Goal: Information Seeking & Learning: Learn about a topic

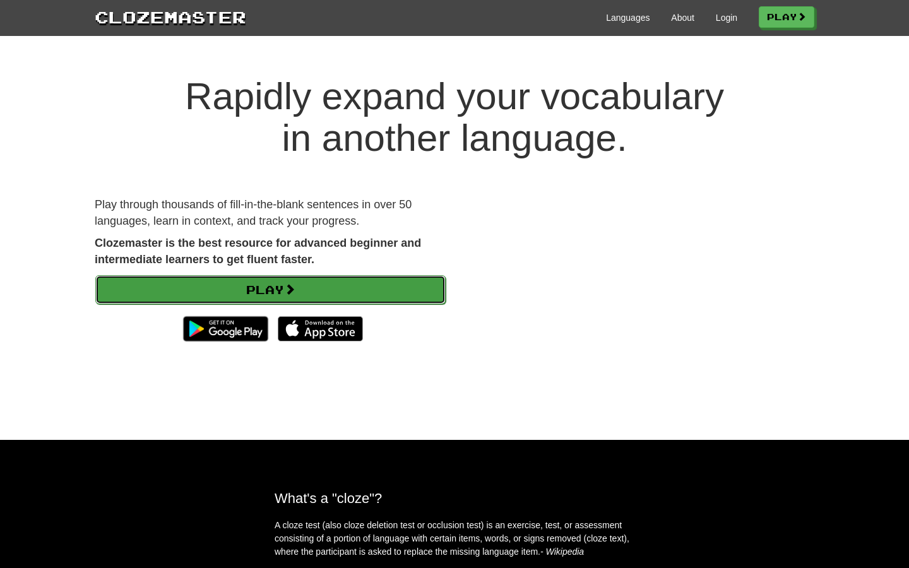
click at [343, 282] on link "Play" at bounding box center [270, 289] width 350 height 29
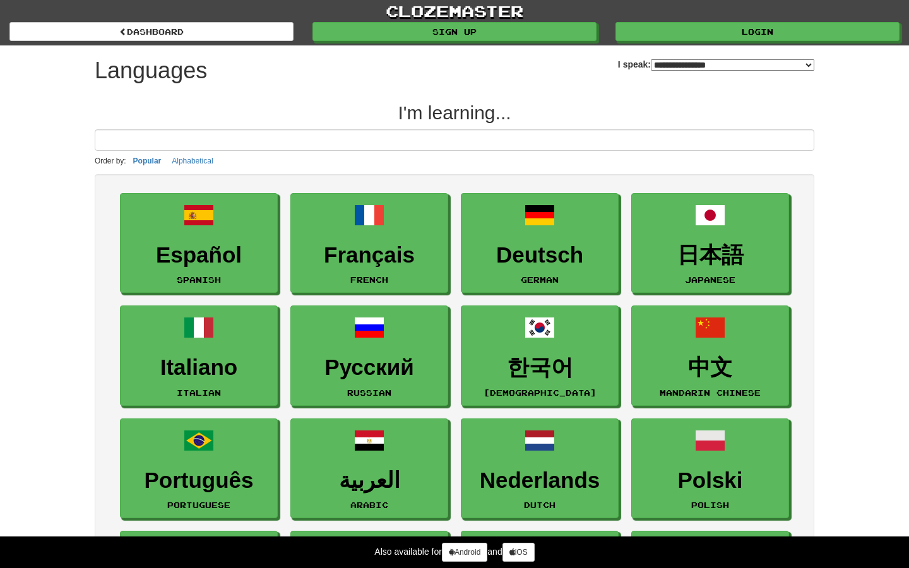
select select "*******"
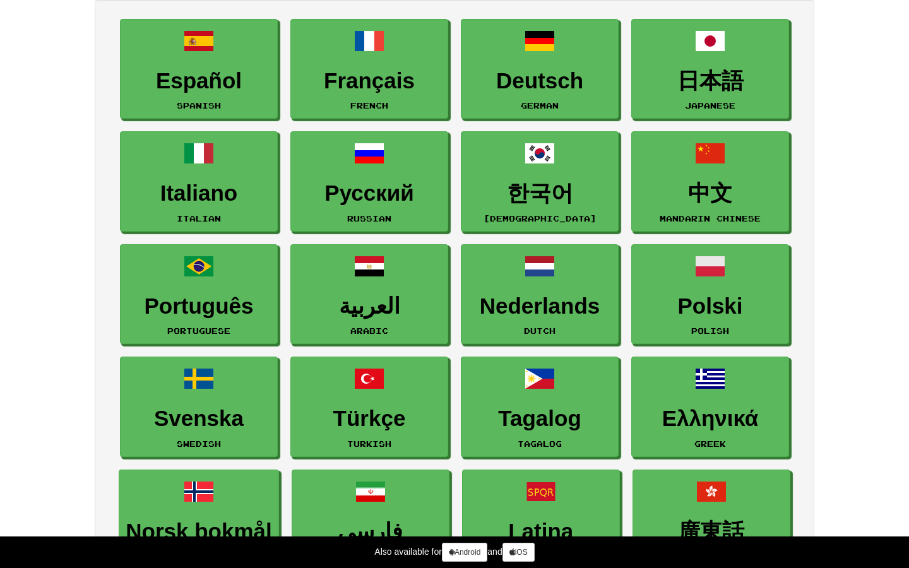
scroll to position [170, 0]
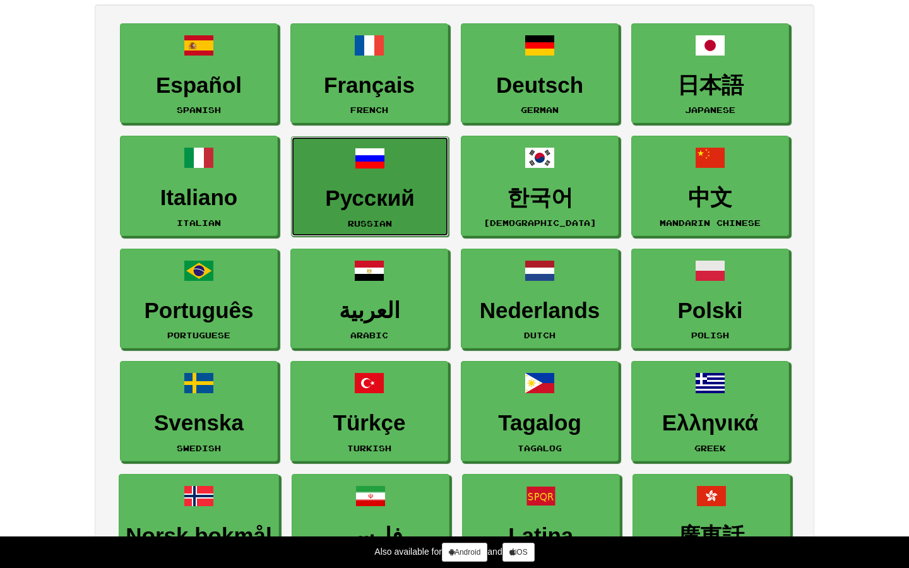
click at [321, 203] on h3 "Русский" at bounding box center [370, 198] width 144 height 25
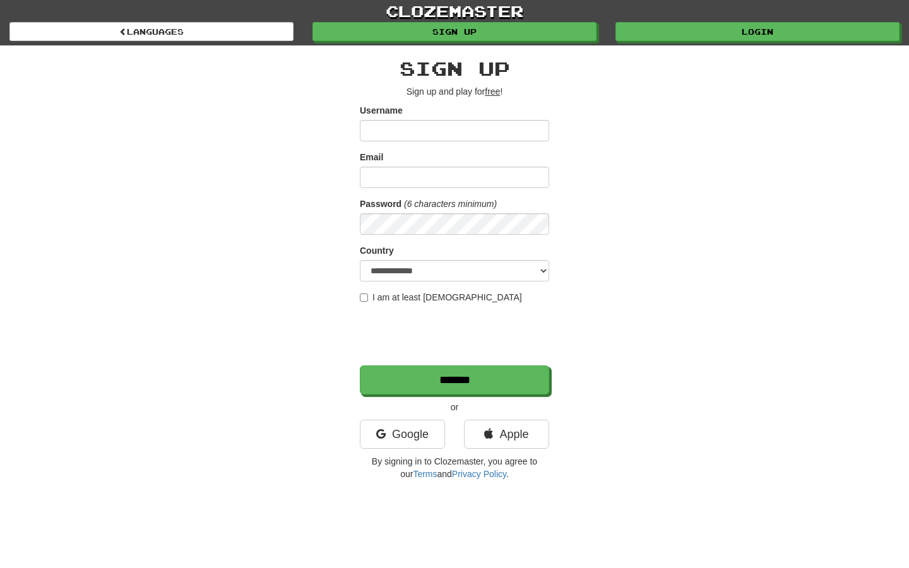
click at [402, 131] on input "Username" at bounding box center [454, 130] width 189 height 21
type input "*"
type input "*******"
type input "******"
click at [331, 245] on div "**********" at bounding box center [454, 265] width 738 height 441
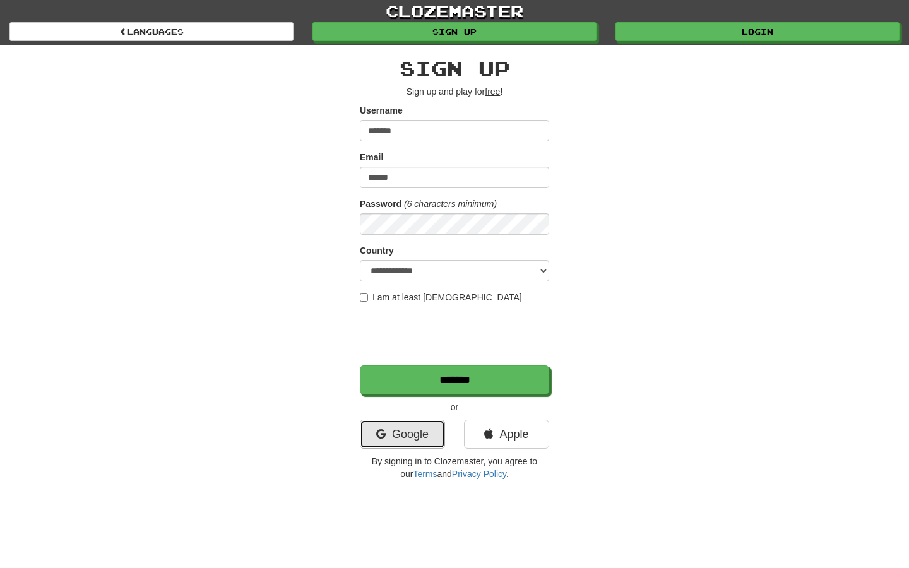
click at [363, 432] on link "Google" at bounding box center [402, 434] width 85 height 29
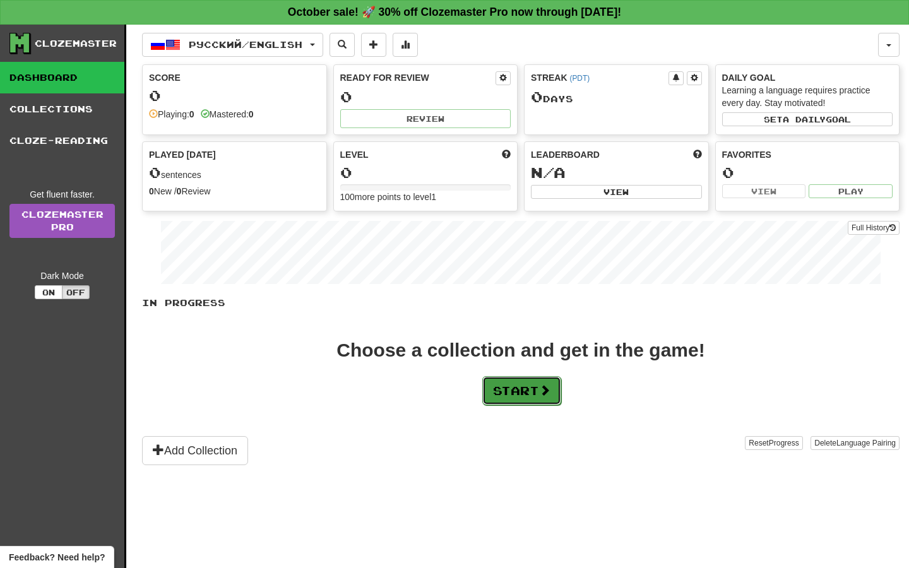
click at [516, 384] on button "Start" at bounding box center [521, 390] width 79 height 29
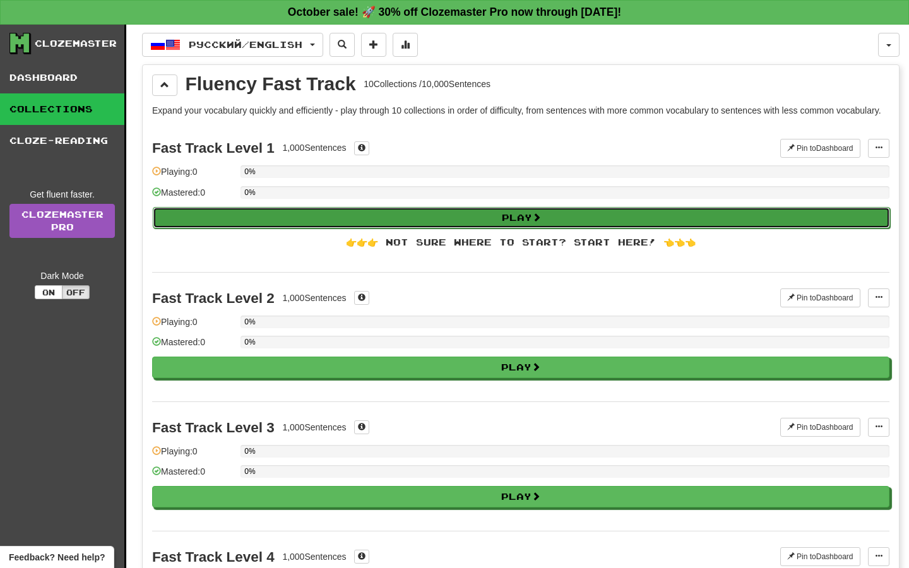
click at [416, 225] on button "Play" at bounding box center [521, 217] width 737 height 21
select select "**"
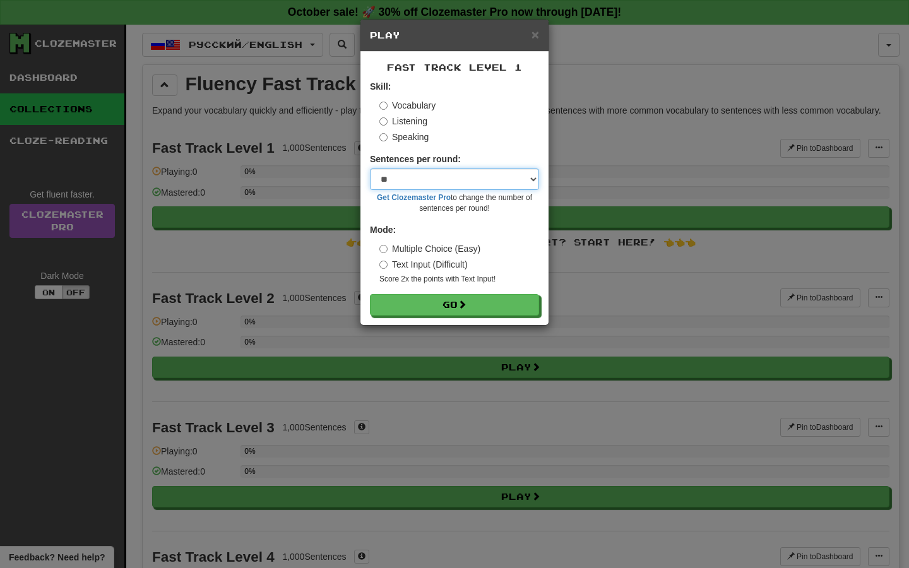
click at [425, 185] on select "* ** ** ** ** ** *** ********" at bounding box center [454, 178] width 169 height 21
click at [370, 168] on select "* ** ** ** ** ** *** ********" at bounding box center [454, 178] width 169 height 21
click at [399, 266] on label "Text Input (Difficult)" at bounding box center [423, 264] width 88 height 13
click at [399, 252] on label "Multiple Choice (Easy)" at bounding box center [429, 248] width 101 height 13
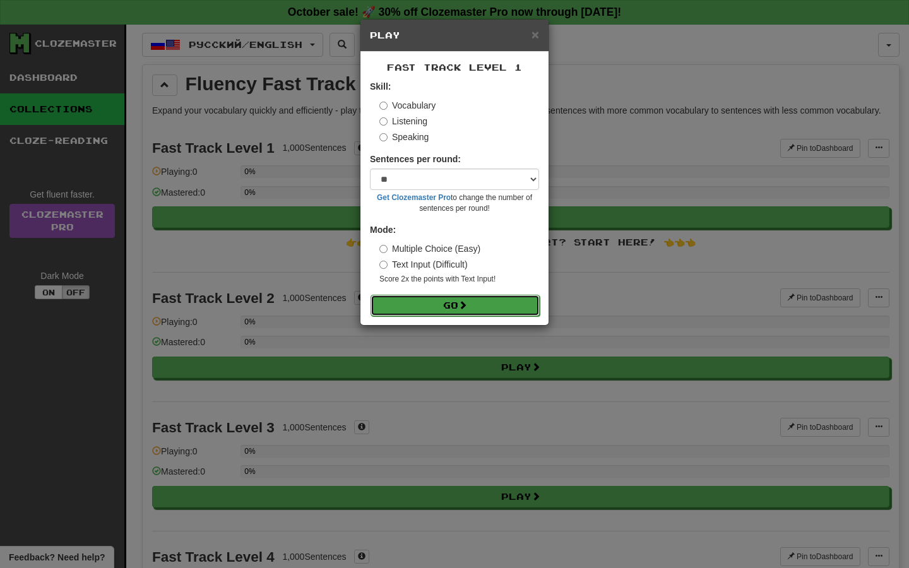
click at [400, 298] on button "Go" at bounding box center [454, 305] width 169 height 21
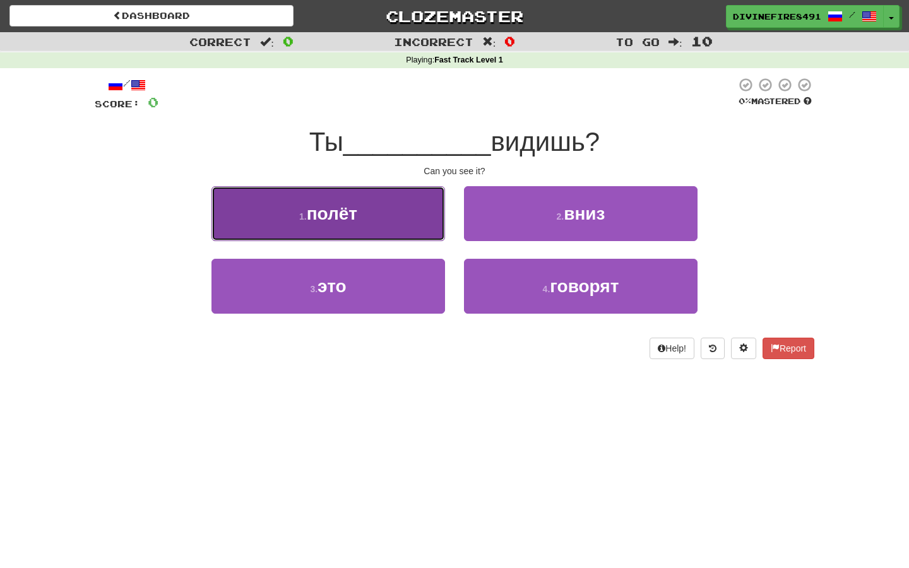
click at [420, 221] on button "1 . полёт" at bounding box center [327, 213] width 233 height 55
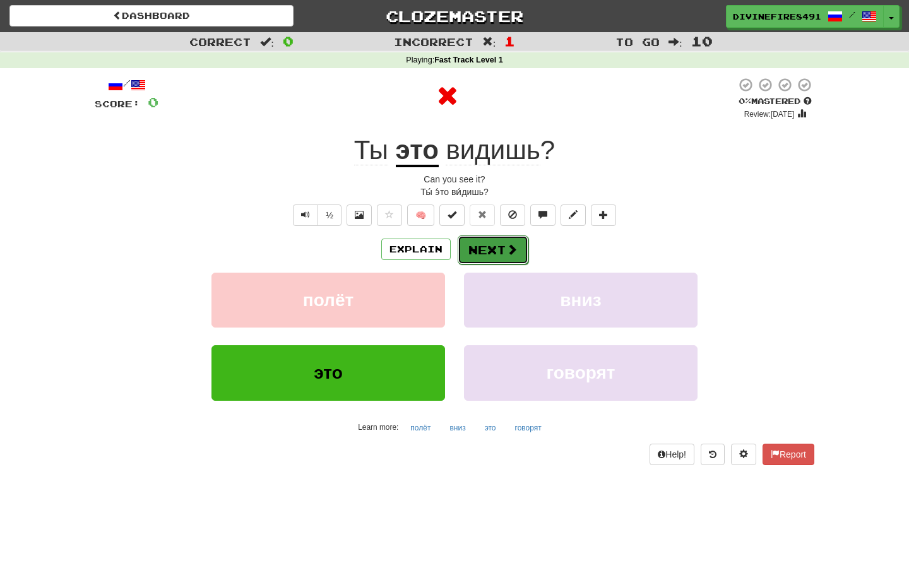
click at [493, 252] on button "Next" at bounding box center [493, 249] width 71 height 29
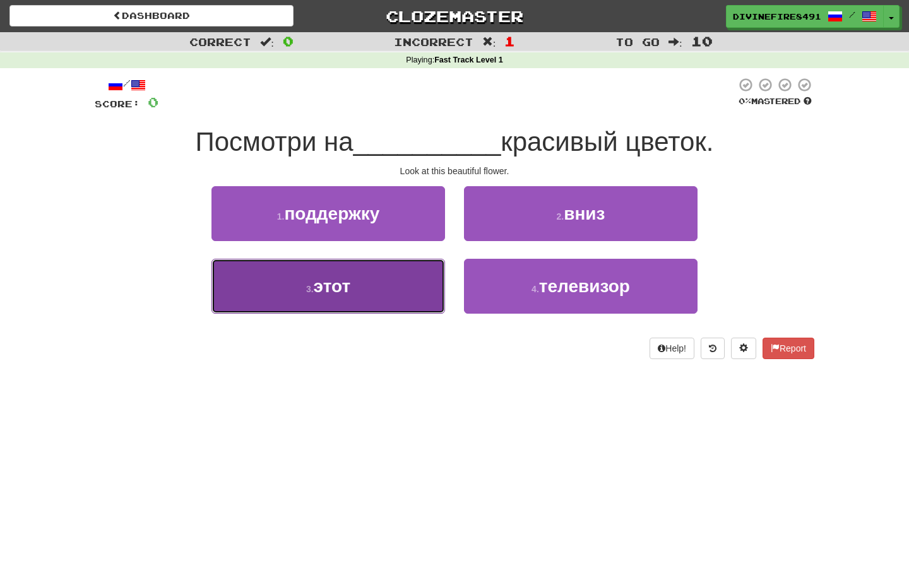
click at [400, 281] on button "3 . этот" at bounding box center [327, 286] width 233 height 55
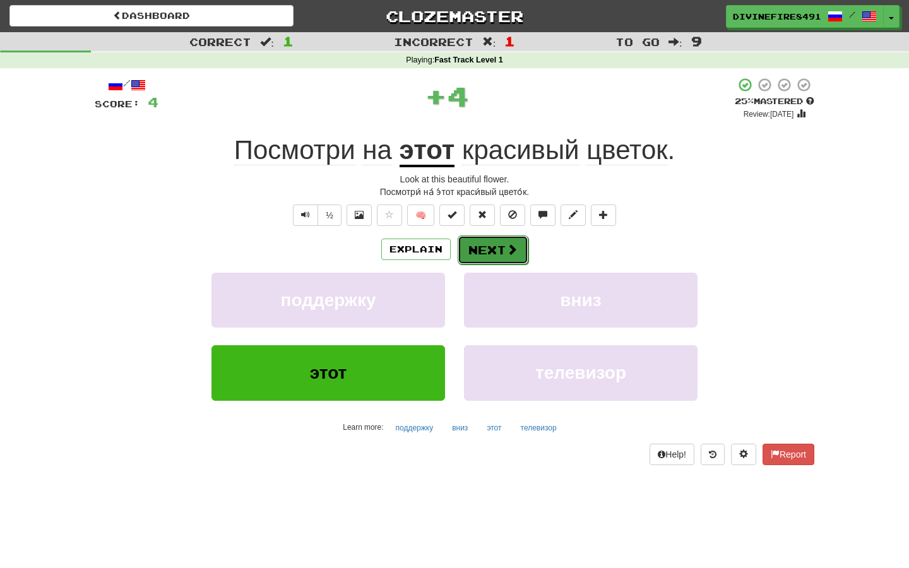
click at [491, 251] on button "Next" at bounding box center [493, 249] width 71 height 29
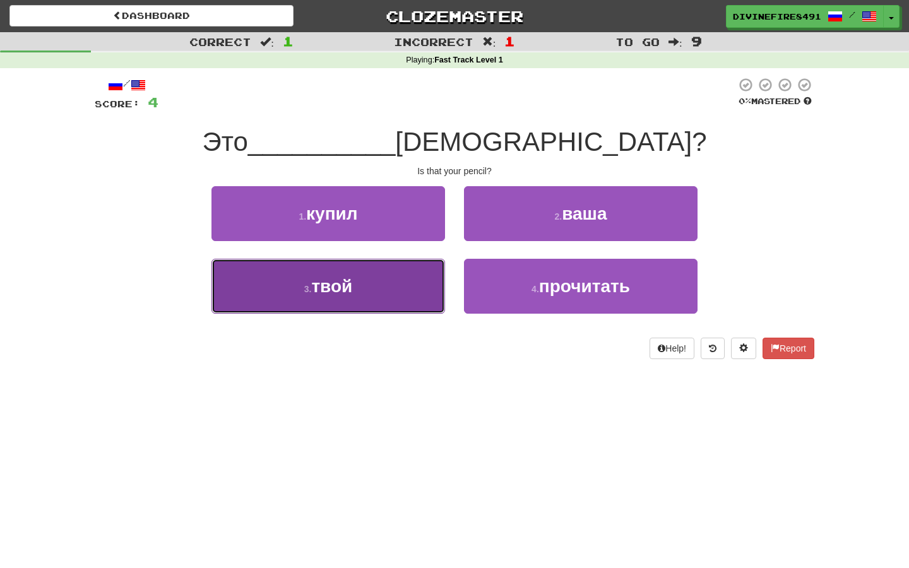
click at [391, 295] on button "3 . твой" at bounding box center [327, 286] width 233 height 55
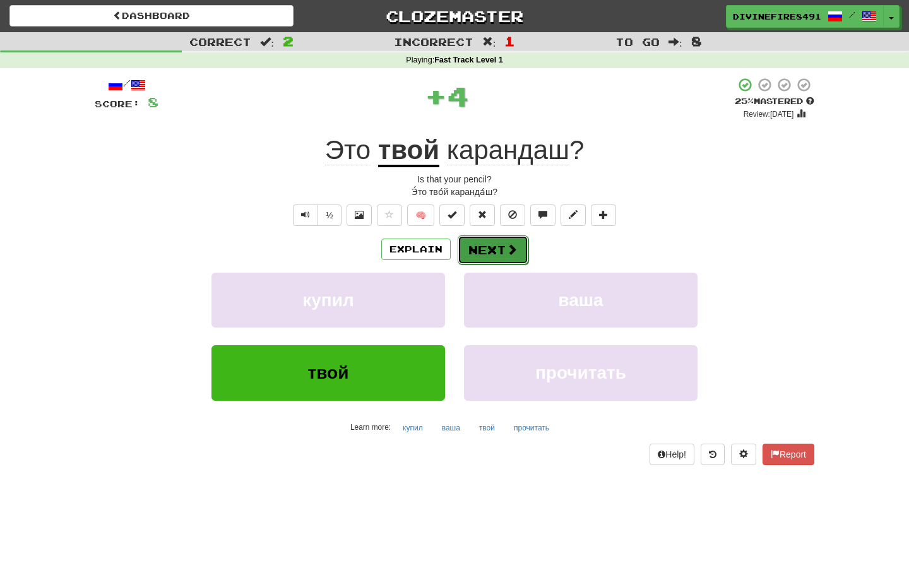
click at [498, 248] on button "Next" at bounding box center [493, 249] width 71 height 29
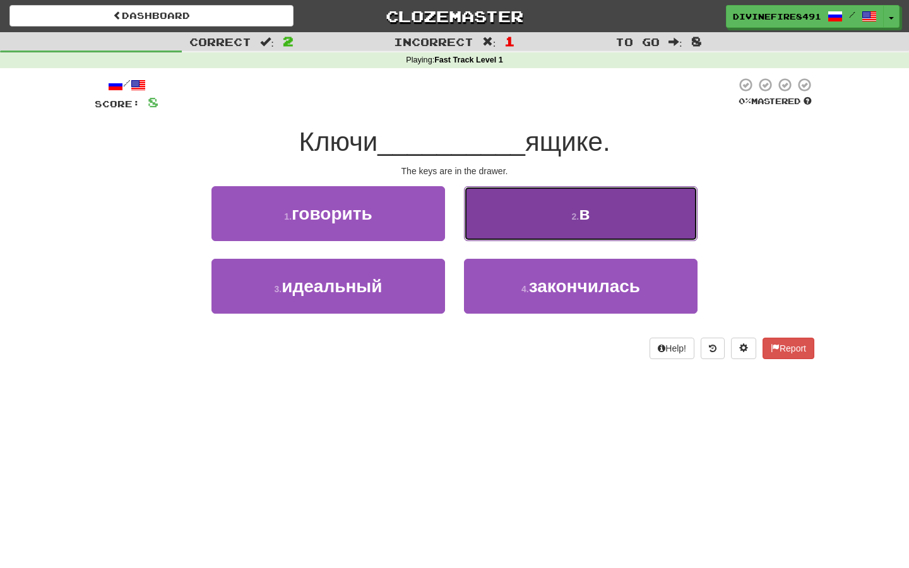
click at [488, 237] on button "2 . в" at bounding box center [580, 213] width 233 height 55
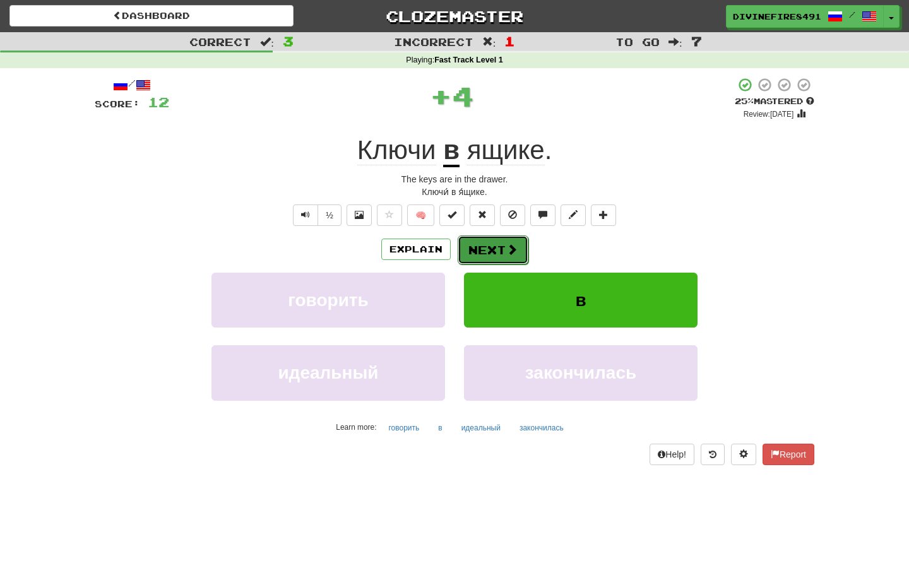
click at [488, 246] on button "Next" at bounding box center [493, 249] width 71 height 29
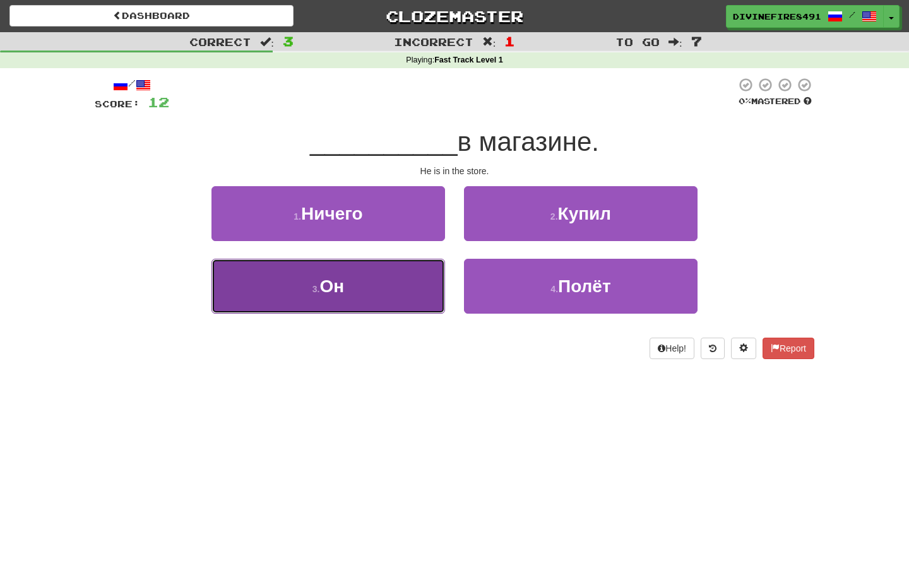
click at [410, 281] on button "3 . Он" at bounding box center [327, 286] width 233 height 55
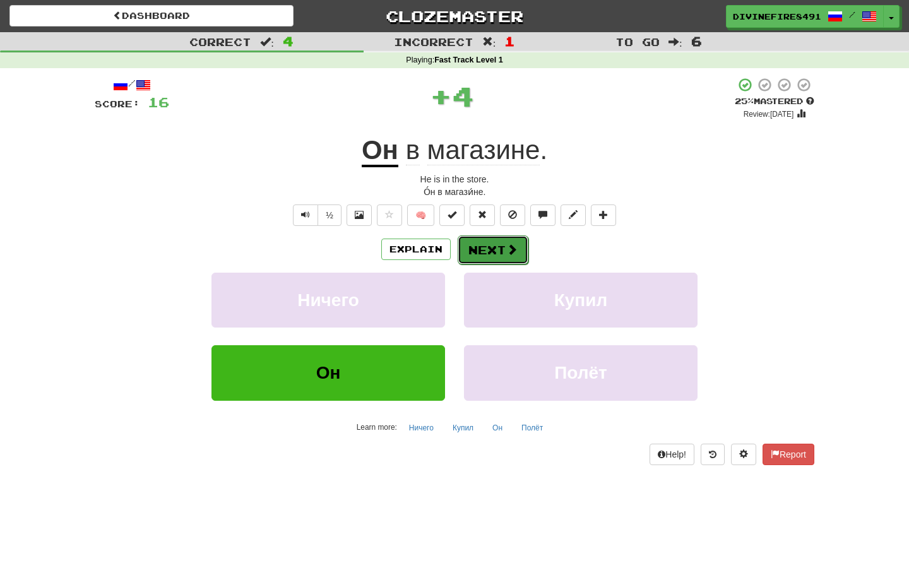
click at [487, 244] on button "Next" at bounding box center [493, 249] width 71 height 29
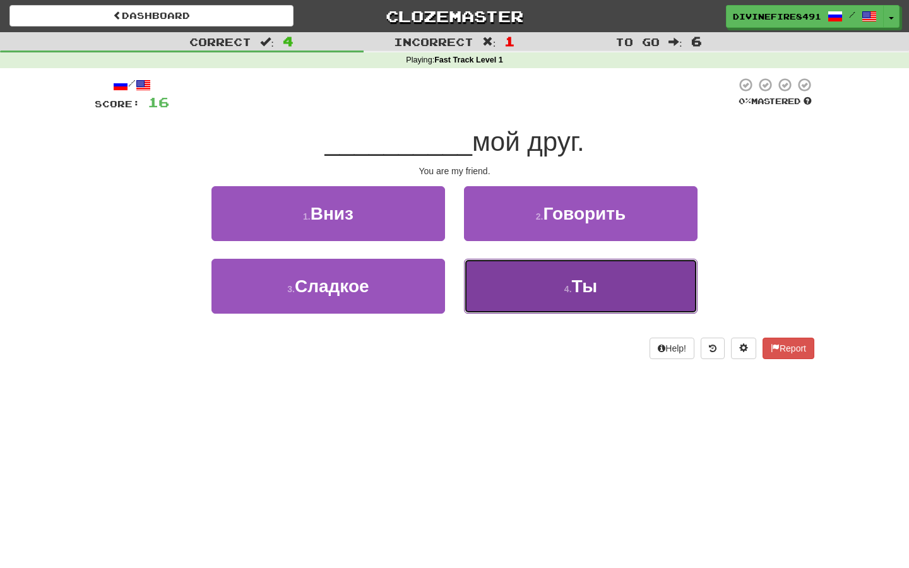
click at [499, 285] on button "4 . Ты" at bounding box center [580, 286] width 233 height 55
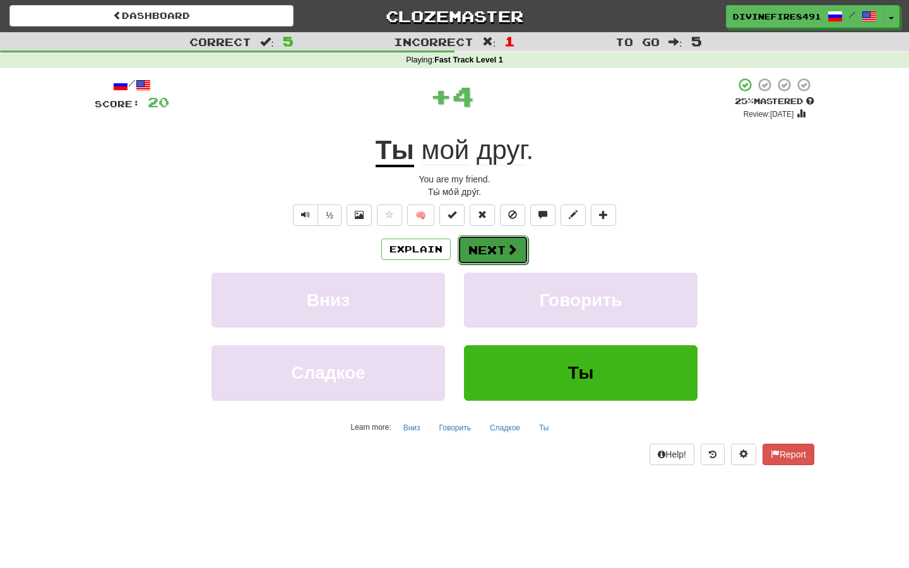
click at [490, 252] on button "Next" at bounding box center [493, 249] width 71 height 29
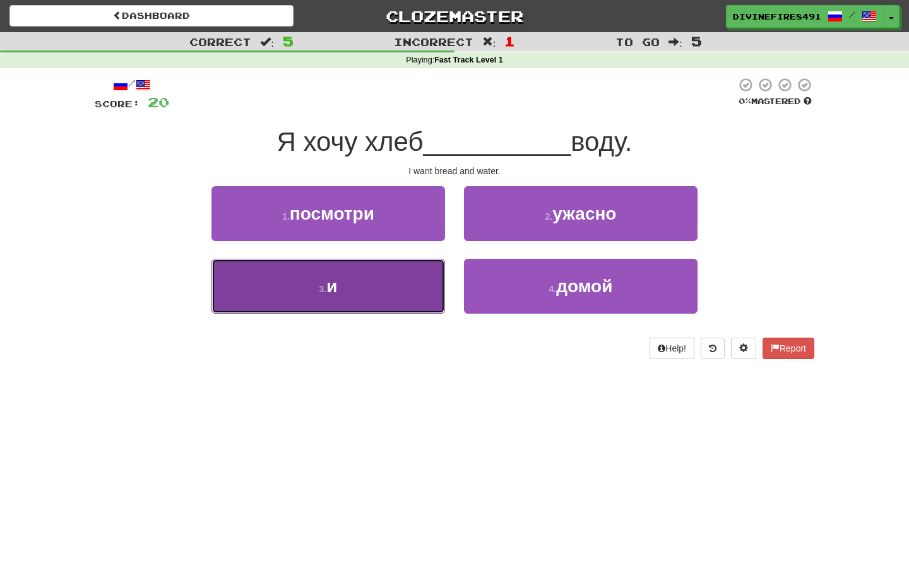
click at [416, 281] on button "3 . и" at bounding box center [327, 286] width 233 height 55
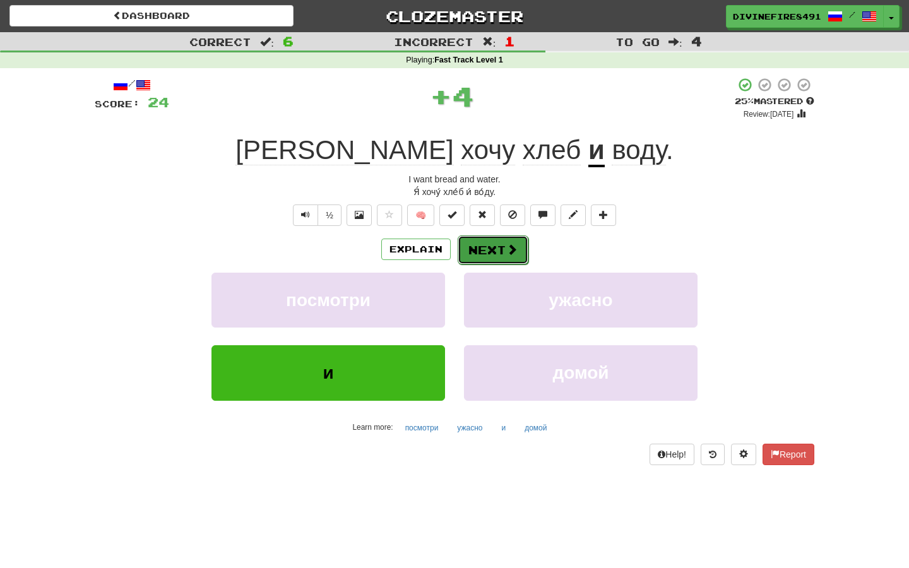
click at [487, 240] on button "Next" at bounding box center [493, 249] width 71 height 29
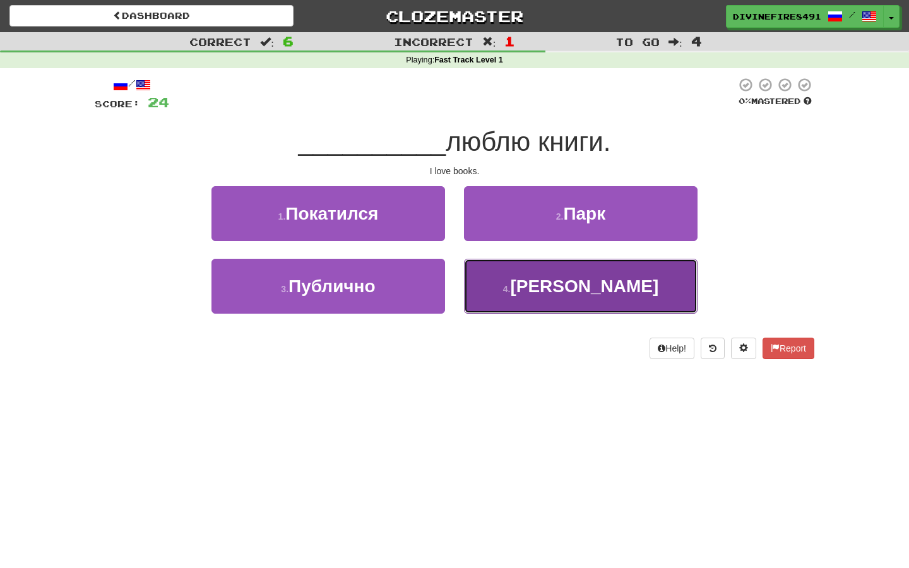
click at [495, 271] on button "4 . Я" at bounding box center [580, 286] width 233 height 55
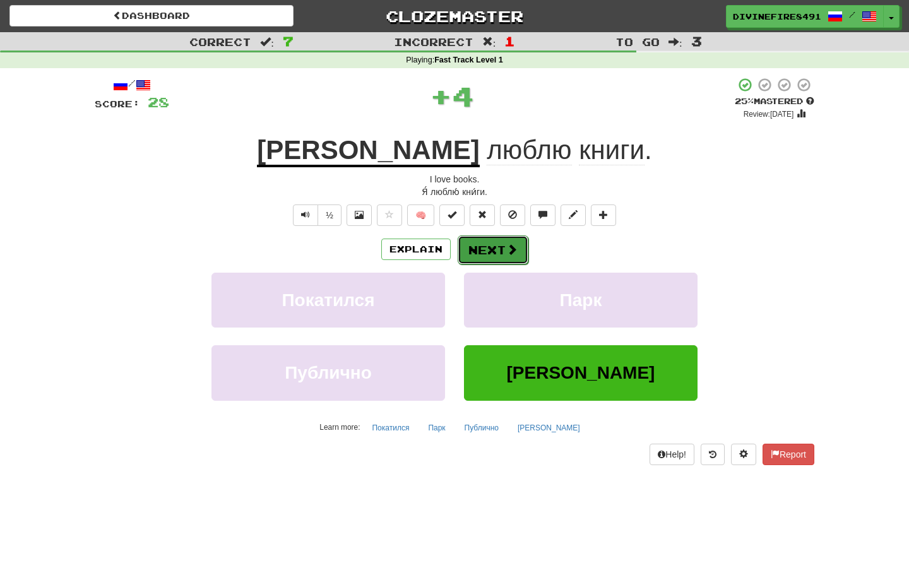
click at [495, 247] on button "Next" at bounding box center [493, 249] width 71 height 29
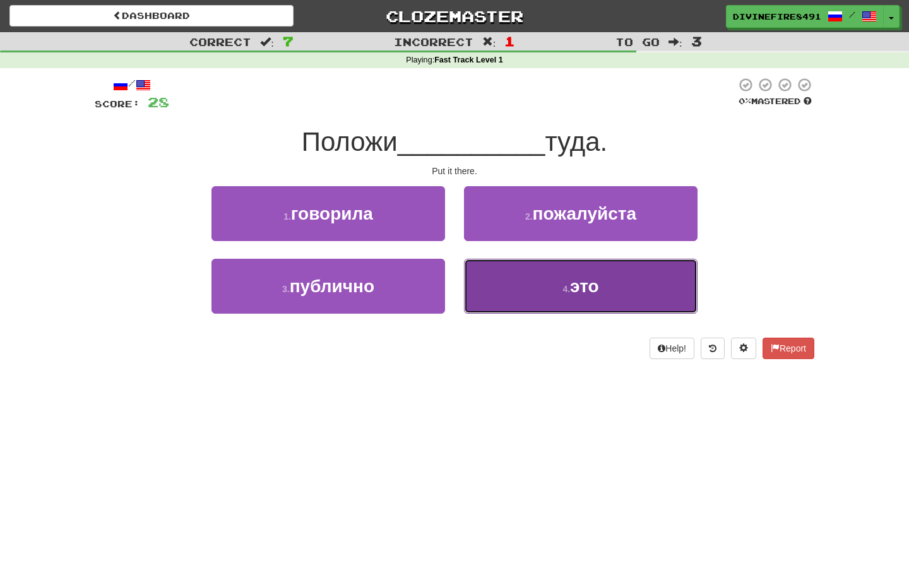
click at [501, 274] on button "4 . это" at bounding box center [580, 286] width 233 height 55
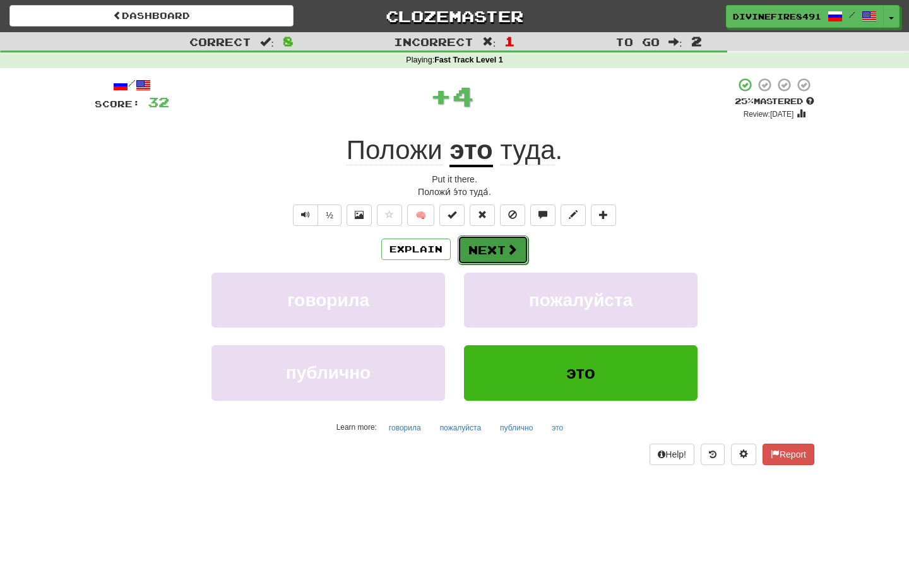
click at [499, 255] on button "Next" at bounding box center [493, 249] width 71 height 29
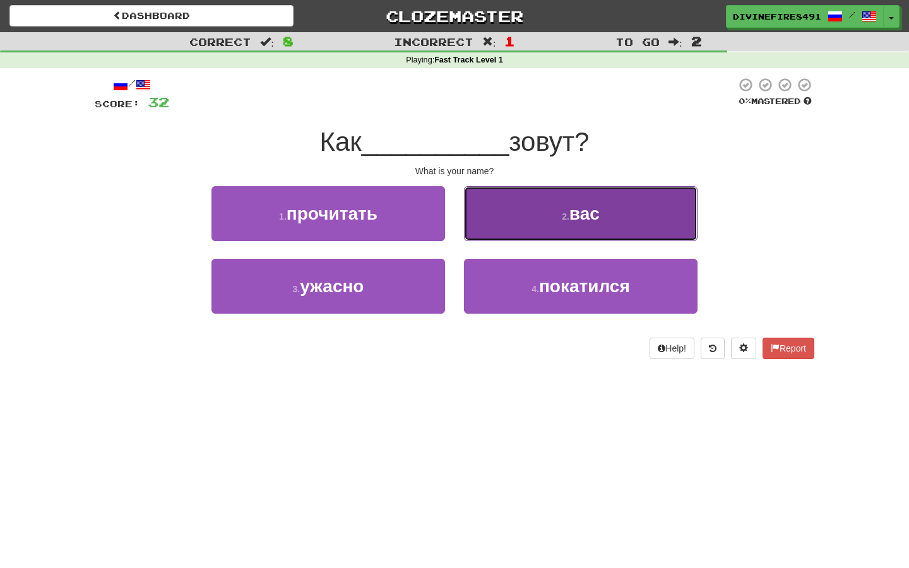
click at [518, 213] on button "2 . вас" at bounding box center [580, 213] width 233 height 55
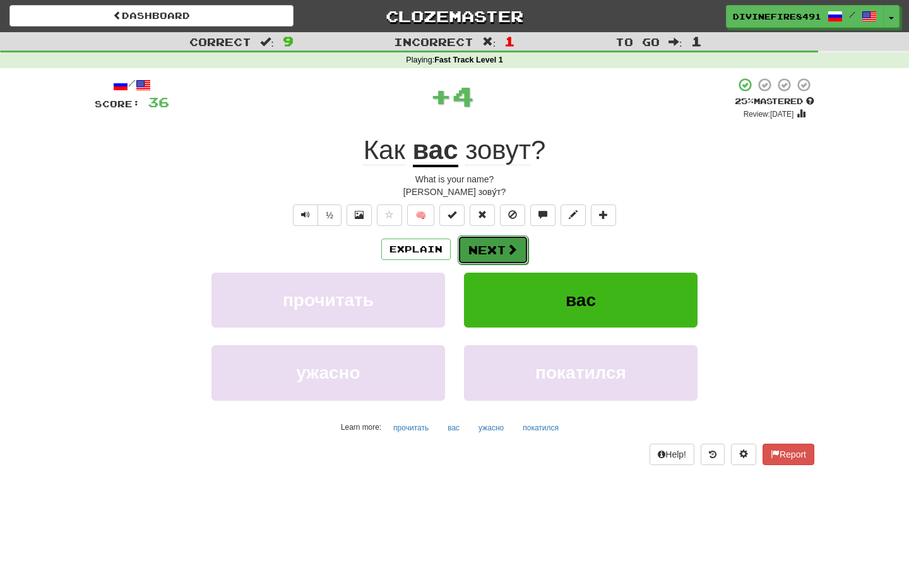
click at [502, 259] on button "Next" at bounding box center [493, 249] width 71 height 29
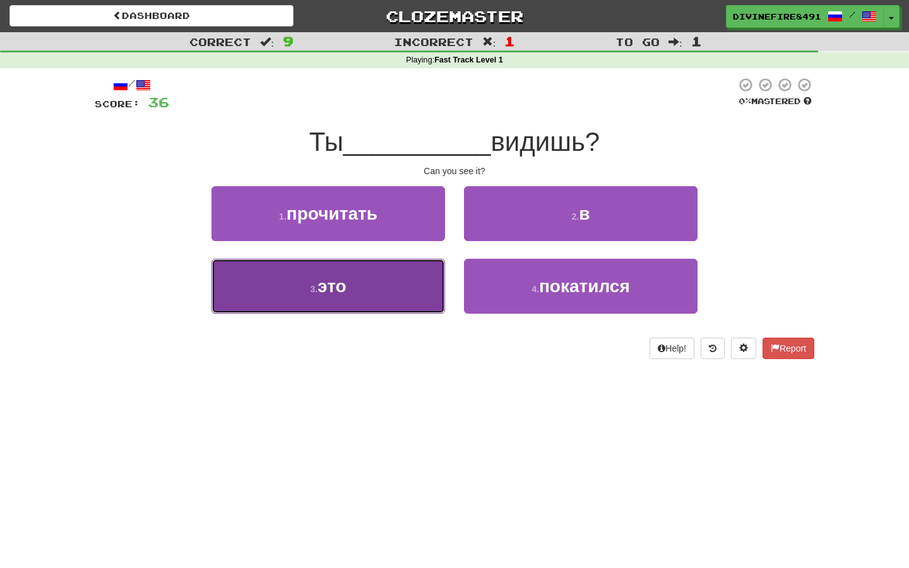
click at [391, 304] on button "3 . это" at bounding box center [327, 286] width 233 height 55
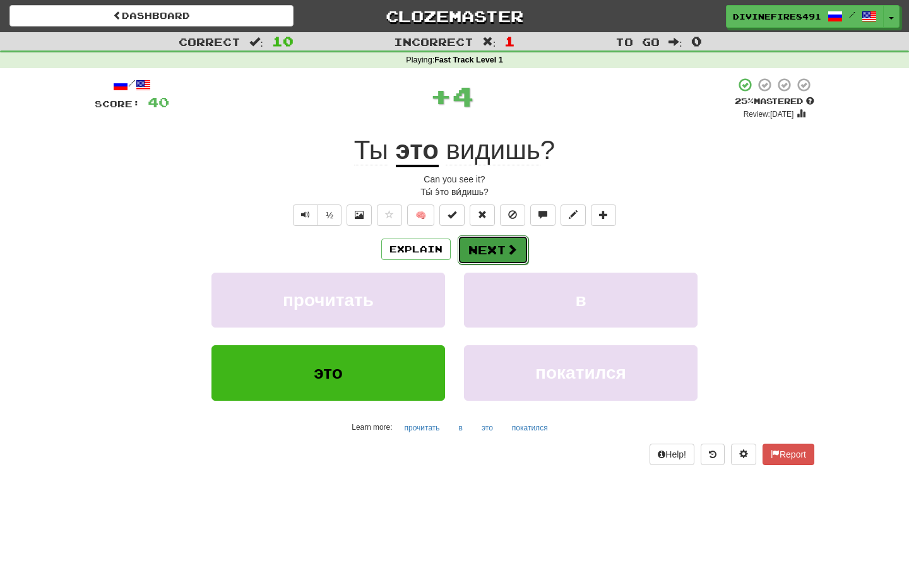
click at [477, 248] on button "Next" at bounding box center [493, 249] width 71 height 29
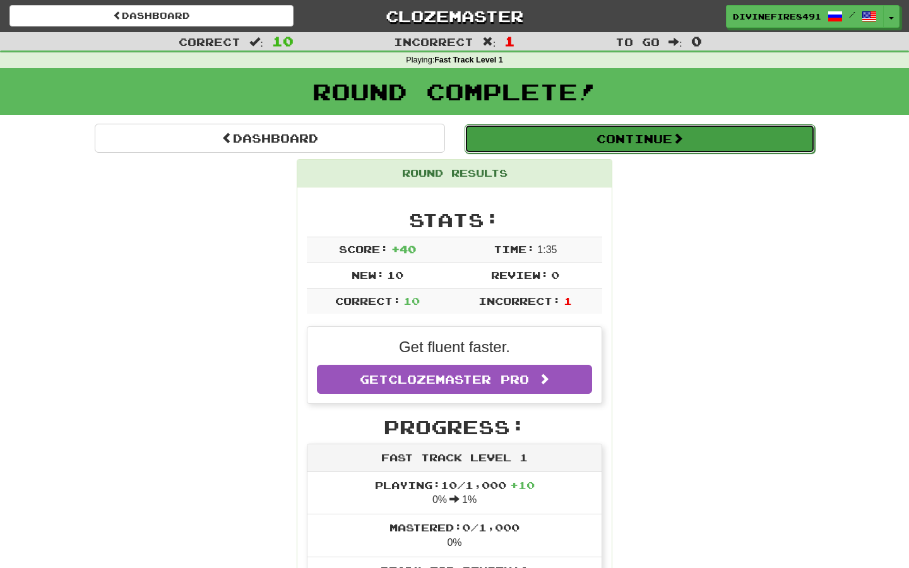
click at [521, 146] on button "Continue" at bounding box center [639, 138] width 350 height 29
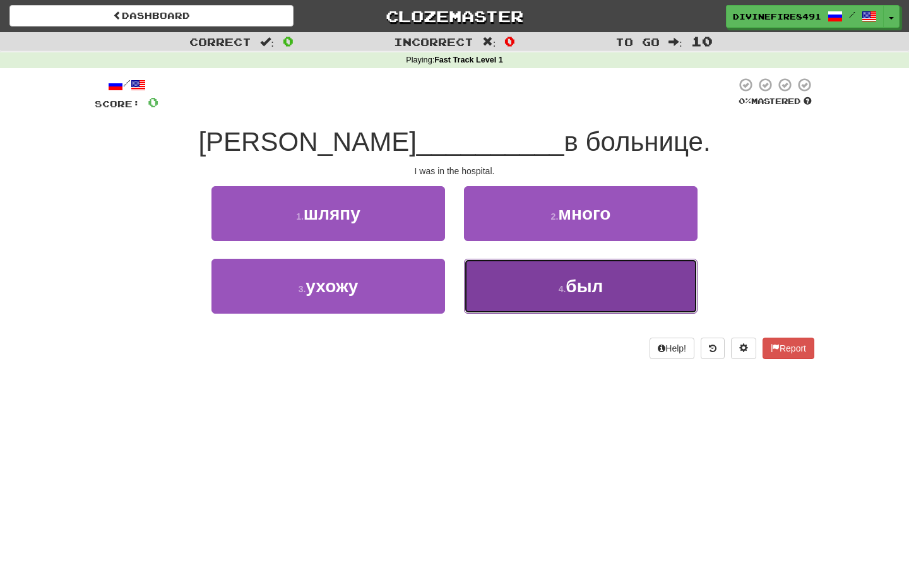
click at [487, 271] on button "4 . был" at bounding box center [580, 286] width 233 height 55
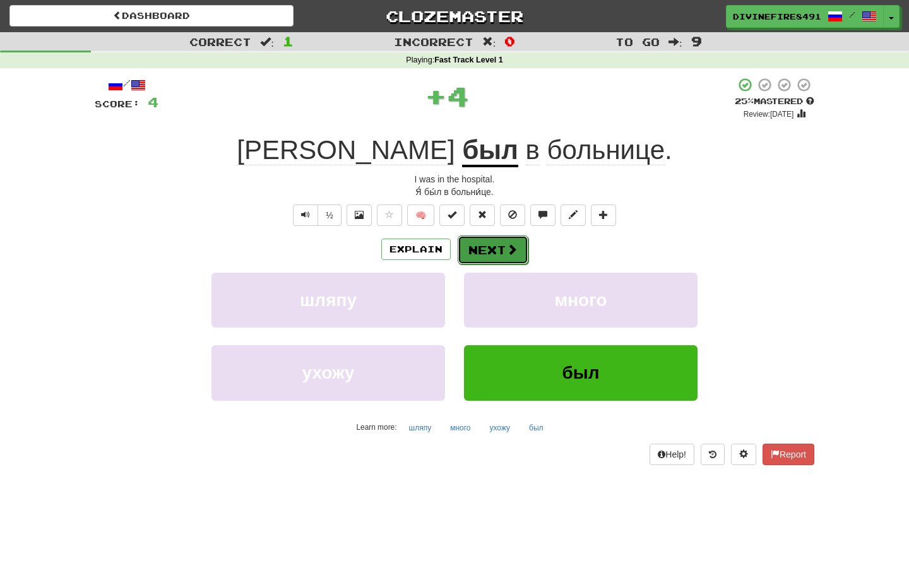
click at [479, 247] on button "Next" at bounding box center [493, 249] width 71 height 29
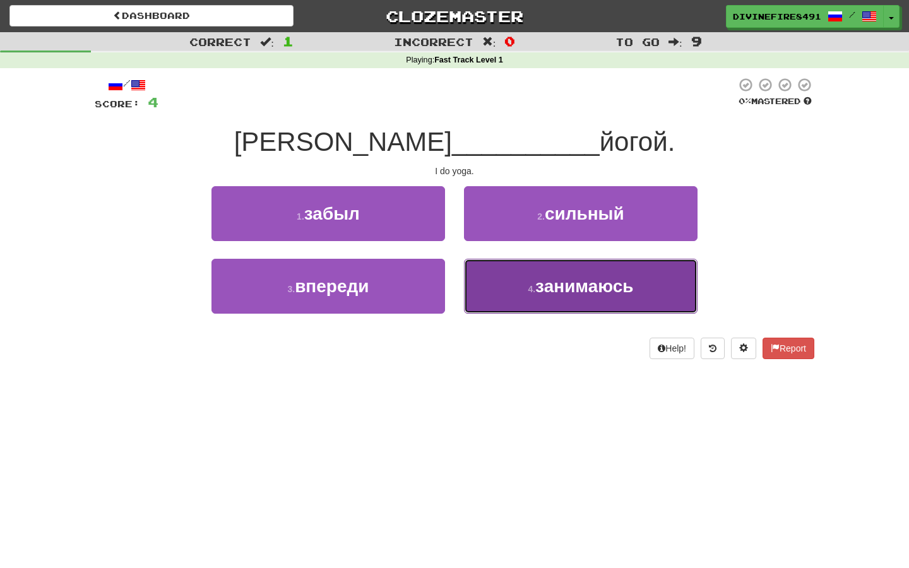
click at [516, 293] on button "4 . занимаюсь" at bounding box center [580, 286] width 233 height 55
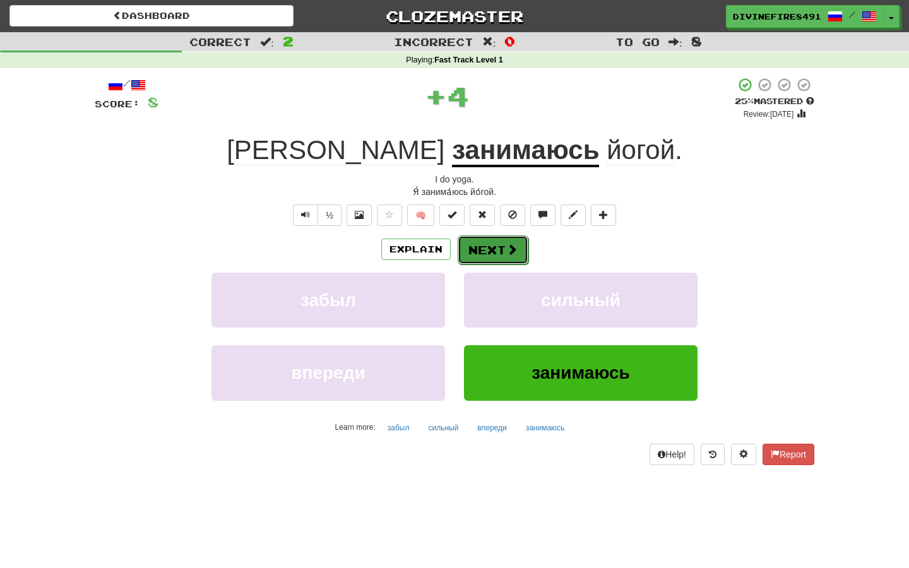
click at [508, 259] on button "Next" at bounding box center [493, 249] width 71 height 29
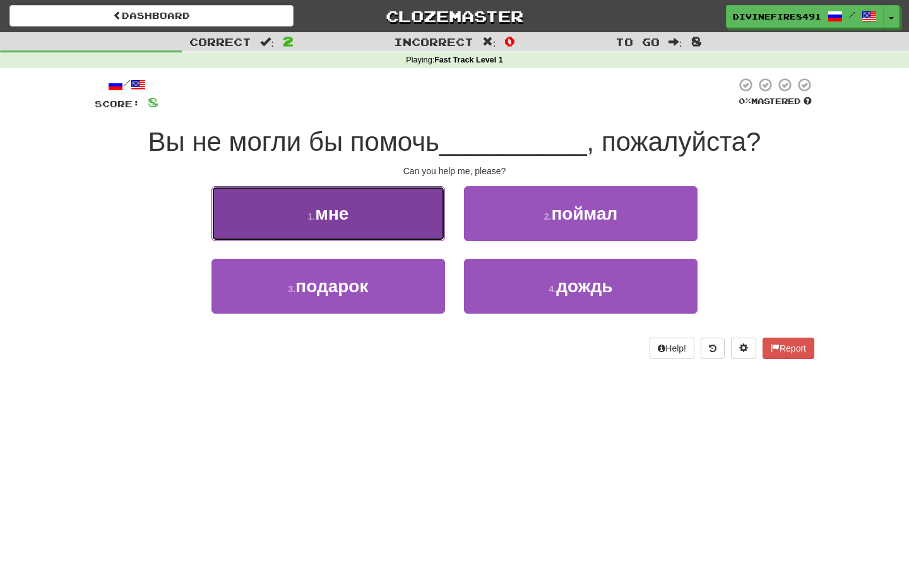
click at [434, 216] on button "1 . мне" at bounding box center [327, 213] width 233 height 55
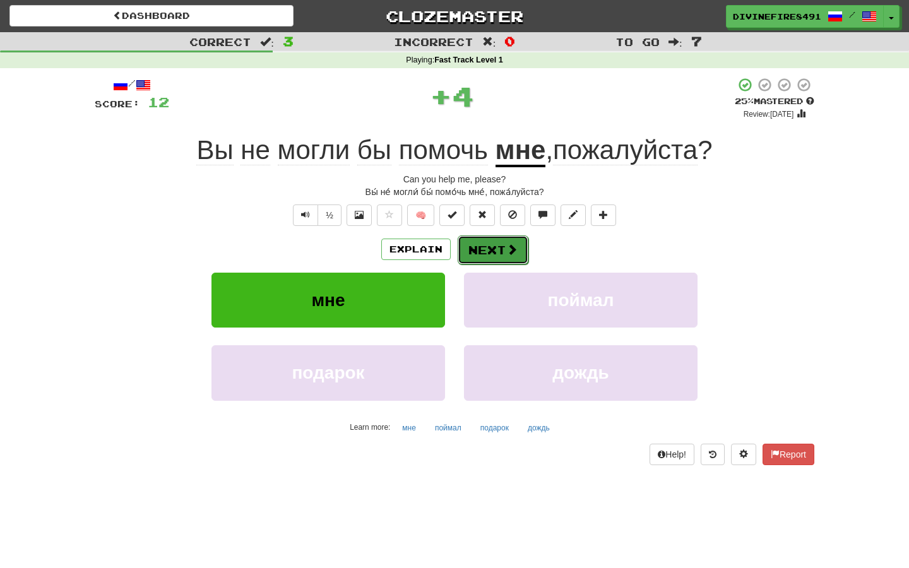
click at [491, 241] on button "Next" at bounding box center [493, 249] width 71 height 29
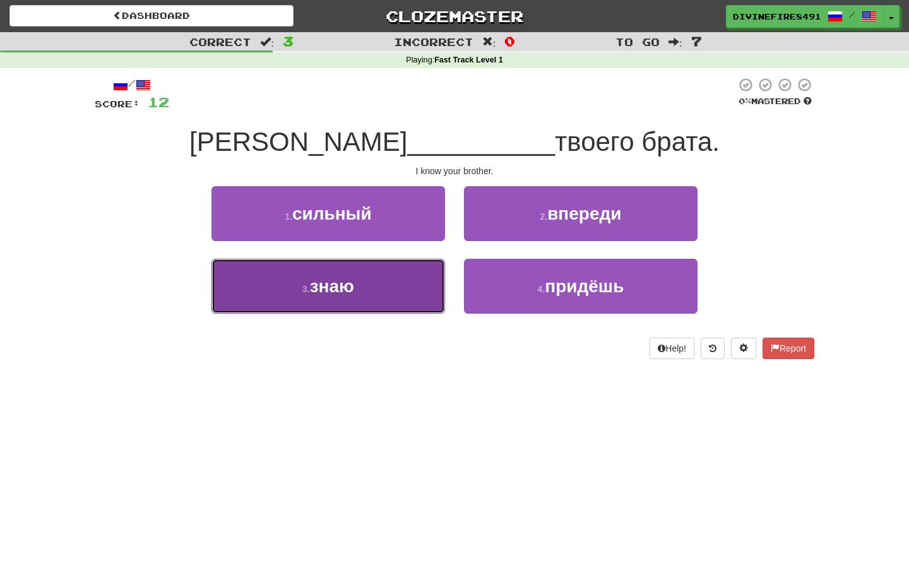
click at [428, 275] on button "3 . знаю" at bounding box center [327, 286] width 233 height 55
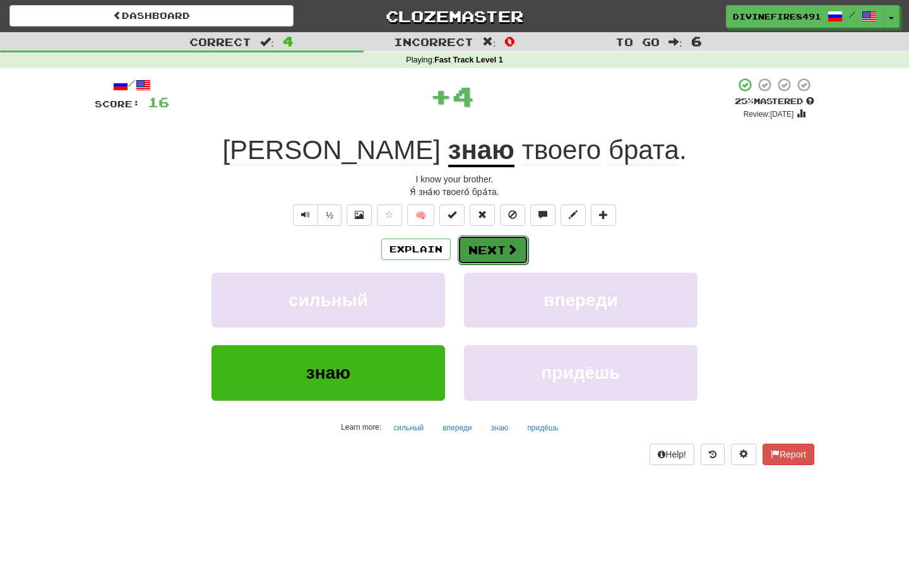
click at [501, 237] on button "Next" at bounding box center [493, 249] width 71 height 29
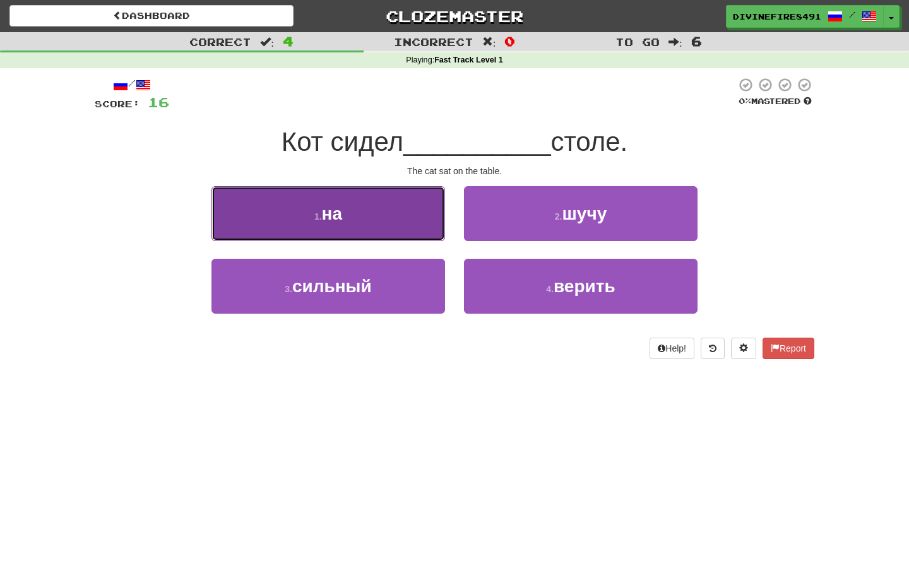
click at [413, 223] on button "1 . на" at bounding box center [327, 213] width 233 height 55
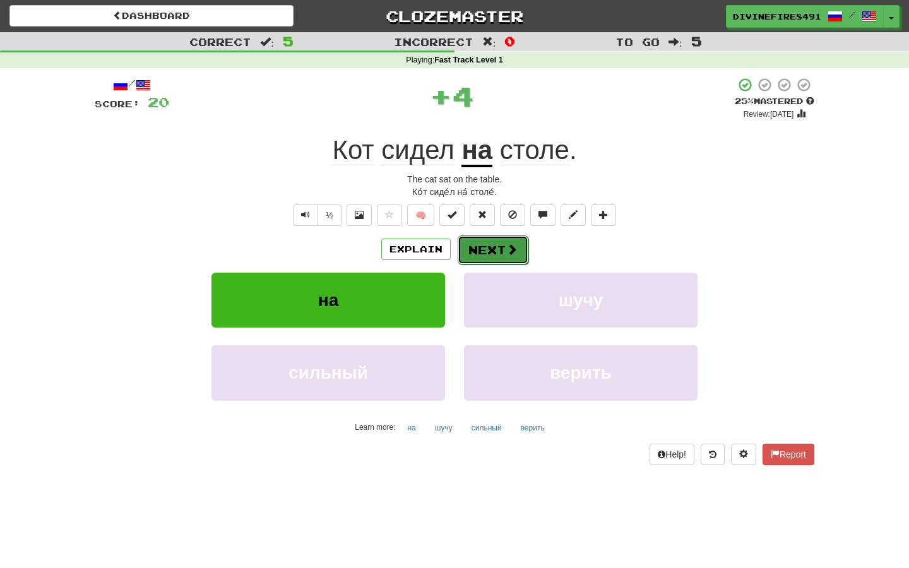
click at [478, 248] on button "Next" at bounding box center [493, 249] width 71 height 29
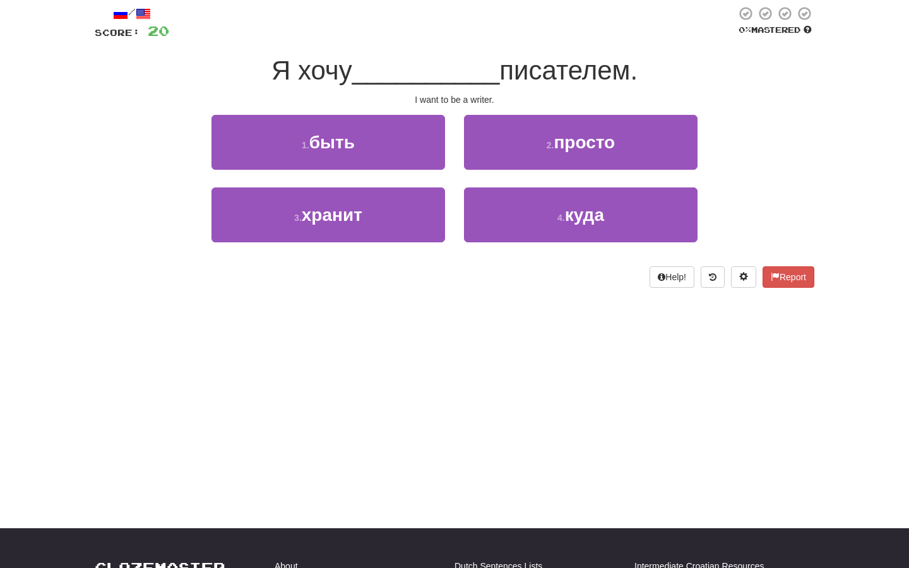
scroll to position [76, 0]
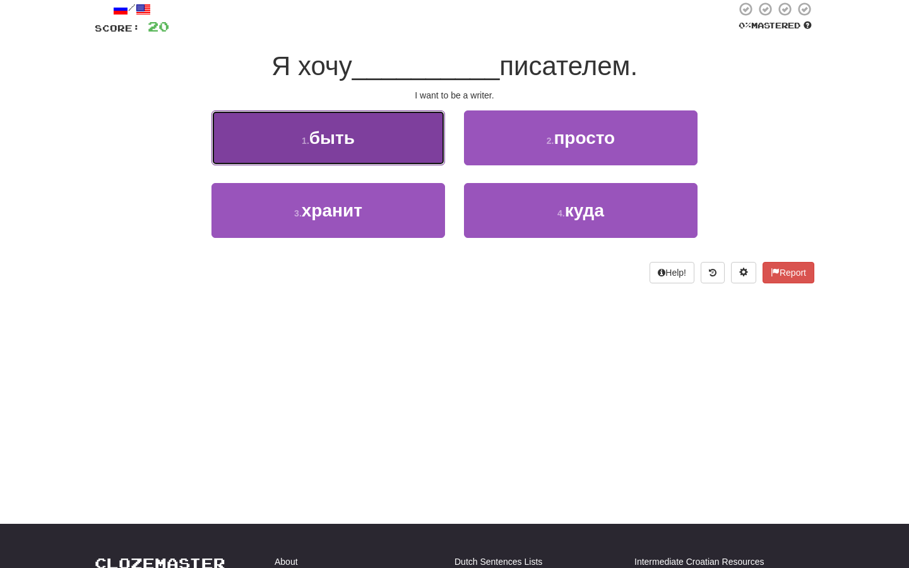
click at [384, 155] on button "1 . быть" at bounding box center [327, 137] width 233 height 55
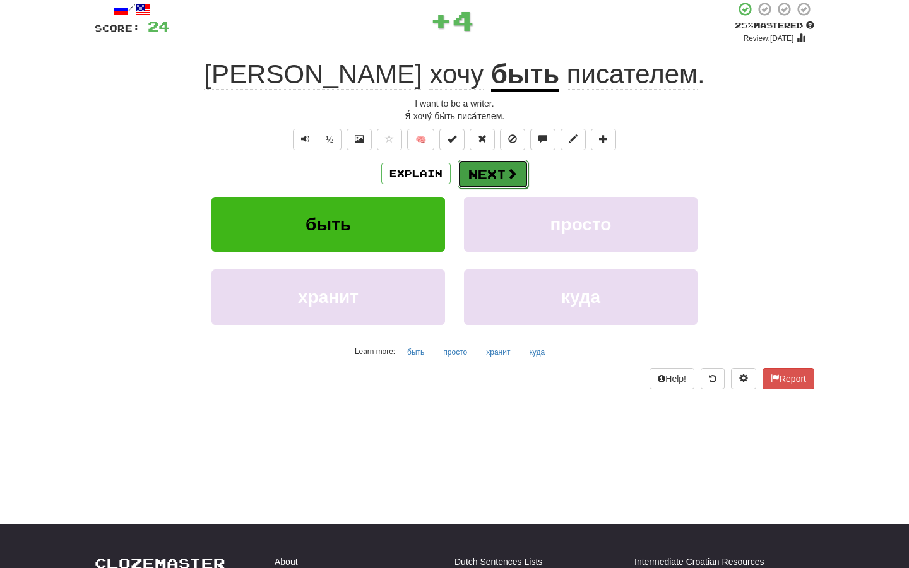
click at [471, 167] on button "Next" at bounding box center [493, 174] width 71 height 29
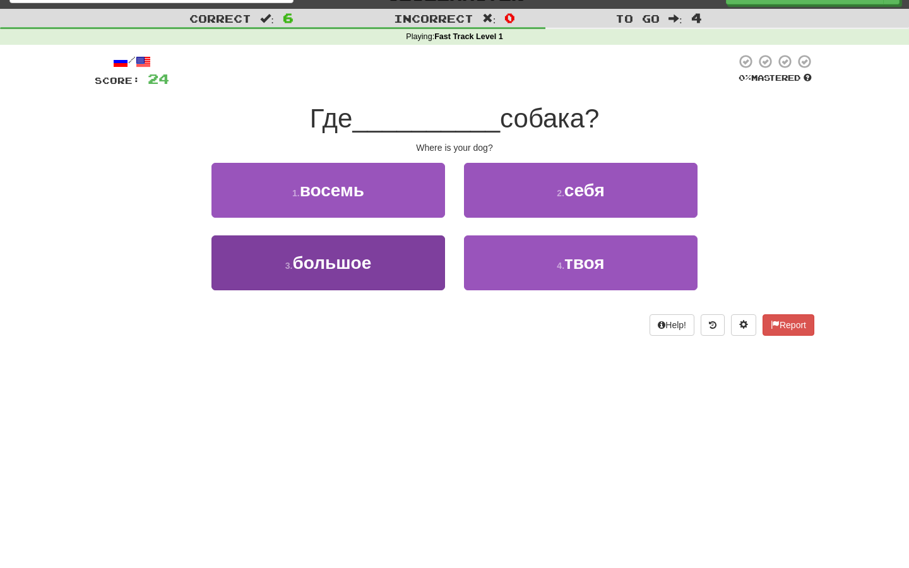
scroll to position [0, 0]
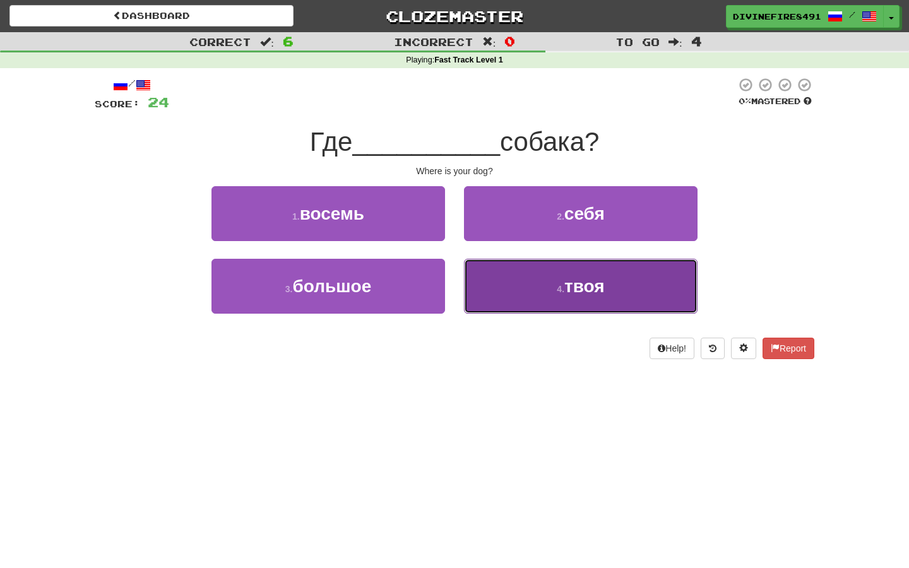
click at [495, 286] on button "4 . твоя" at bounding box center [580, 286] width 233 height 55
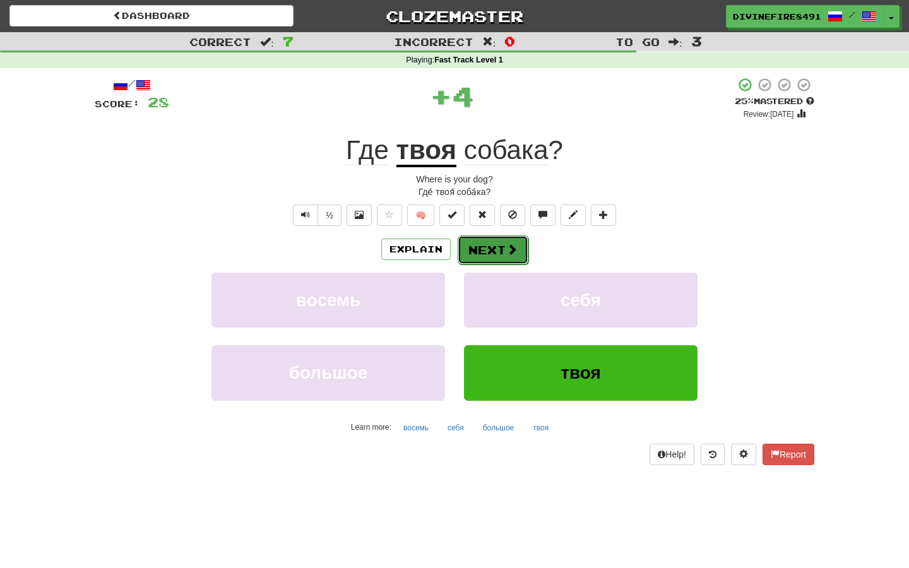
click at [495, 259] on button "Next" at bounding box center [493, 249] width 71 height 29
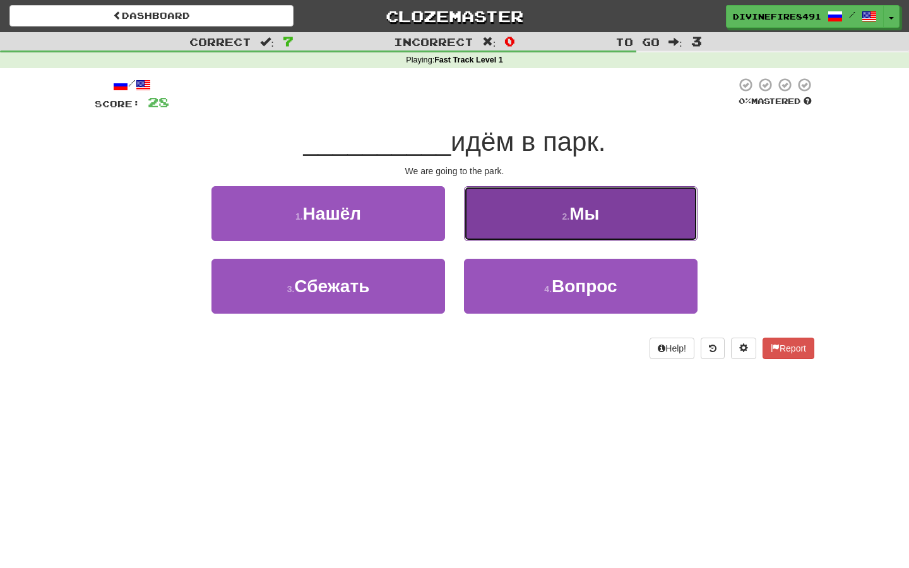
click at [496, 233] on button "2 . Мы" at bounding box center [580, 213] width 233 height 55
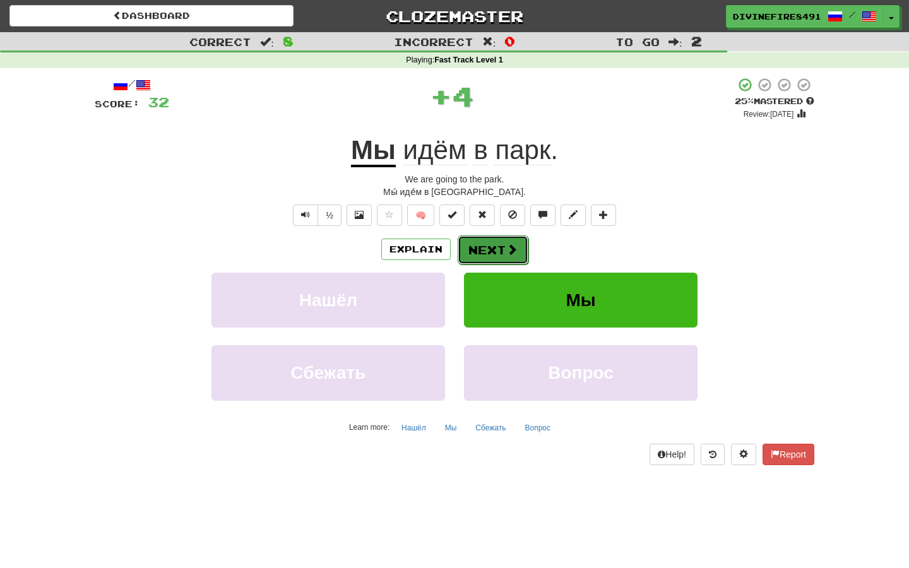
click at [500, 249] on button "Next" at bounding box center [493, 249] width 71 height 29
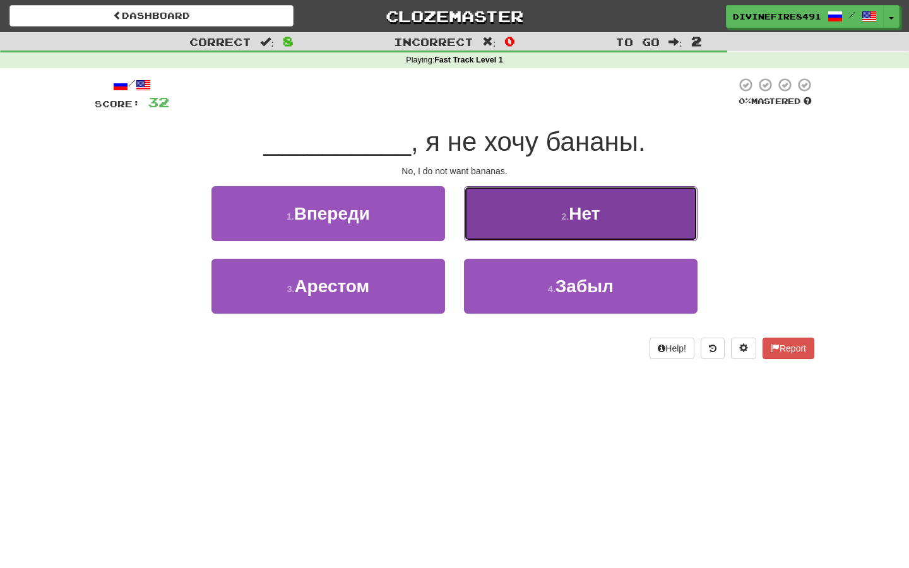
click at [509, 223] on button "2 . Нет" at bounding box center [580, 213] width 233 height 55
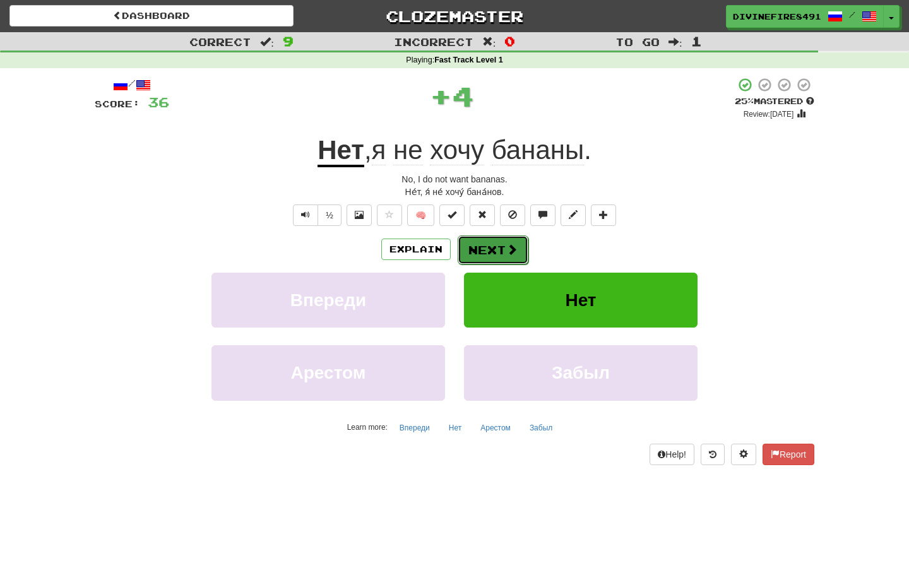
click at [497, 246] on button "Next" at bounding box center [493, 249] width 71 height 29
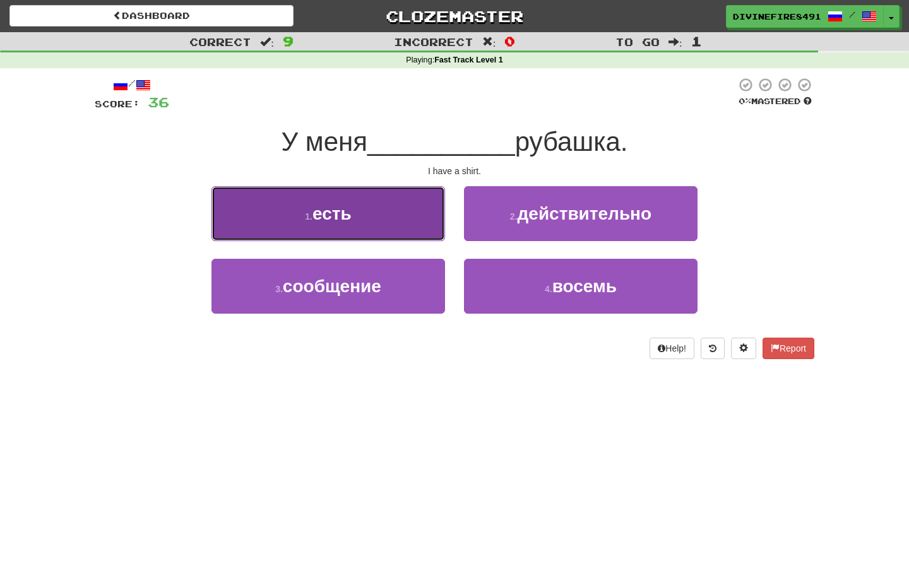
click at [419, 224] on button "1 . есть" at bounding box center [327, 213] width 233 height 55
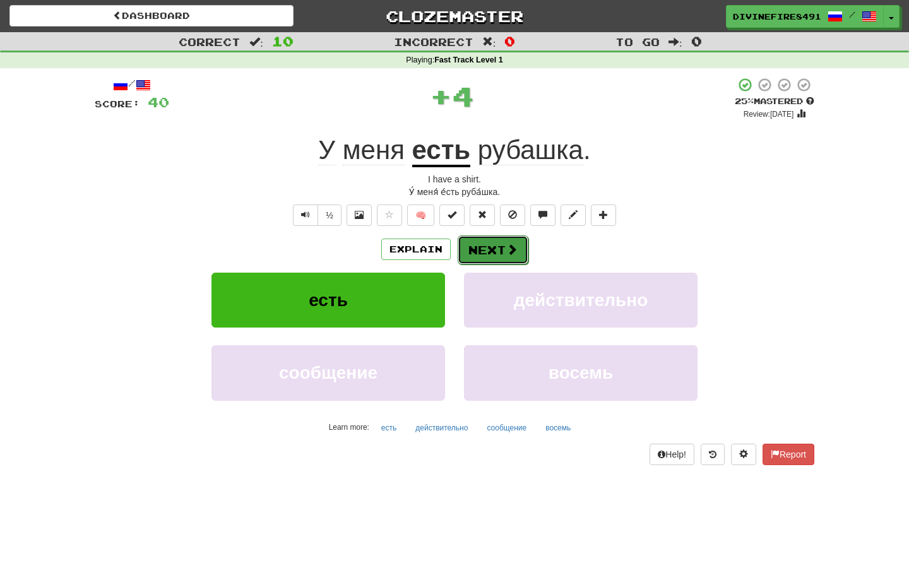
click at [477, 238] on button "Next" at bounding box center [493, 249] width 71 height 29
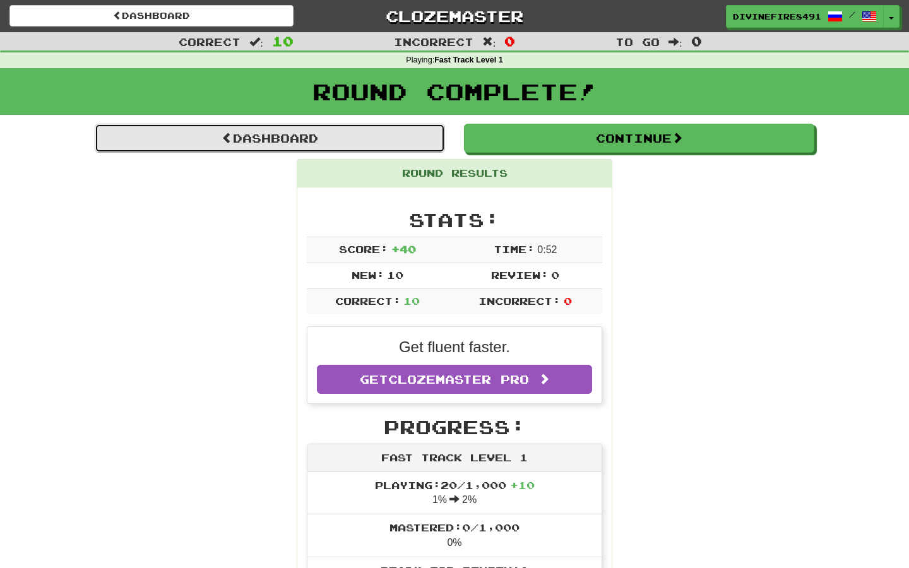
click at [279, 146] on link "Dashboard" at bounding box center [270, 138] width 350 height 29
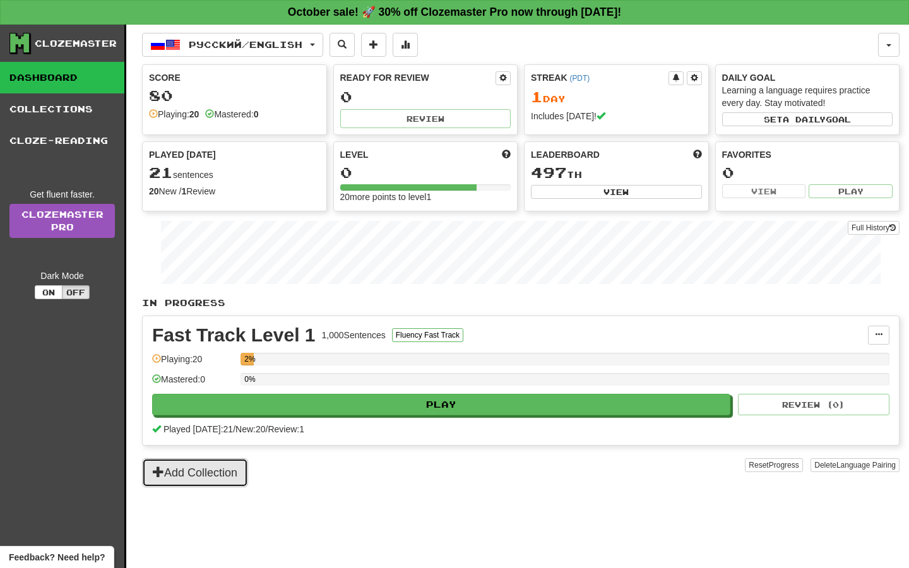
click at [205, 480] on button "Add Collection" at bounding box center [195, 472] width 106 height 29
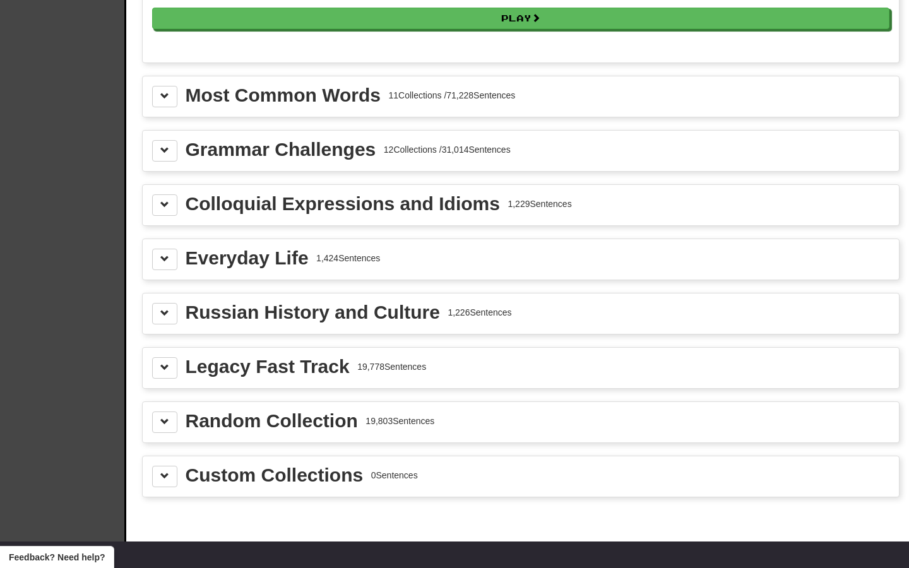
scroll to position [1372, 0]
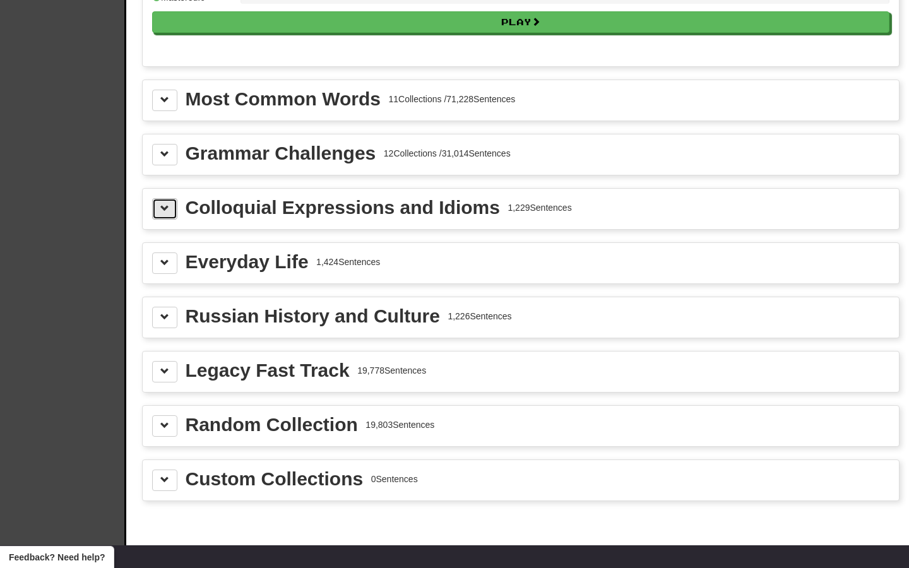
click at [162, 213] on span at bounding box center [164, 208] width 9 height 9
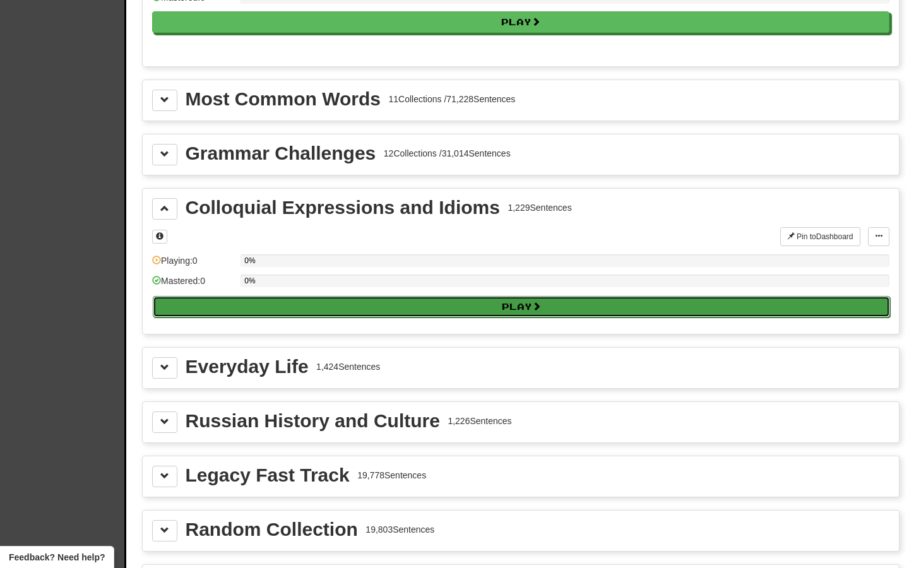
click at [235, 317] on button "Play" at bounding box center [521, 306] width 737 height 21
select select "**"
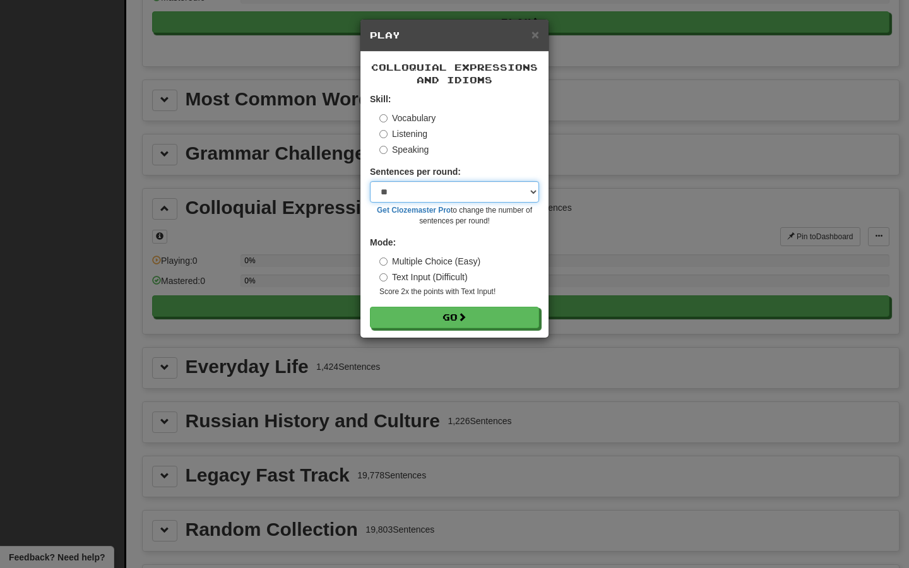
click at [416, 199] on select "* ** ** ** ** ** *** ********" at bounding box center [454, 191] width 169 height 21
click at [370, 182] on select "* ** ** ** ** ** *** ********" at bounding box center [454, 191] width 169 height 21
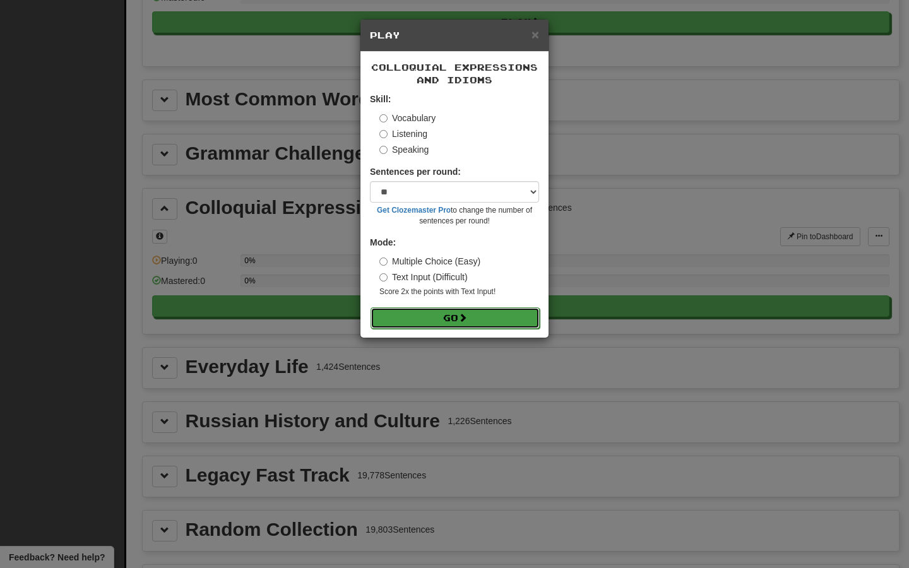
click at [418, 318] on button "Go" at bounding box center [454, 317] width 169 height 21
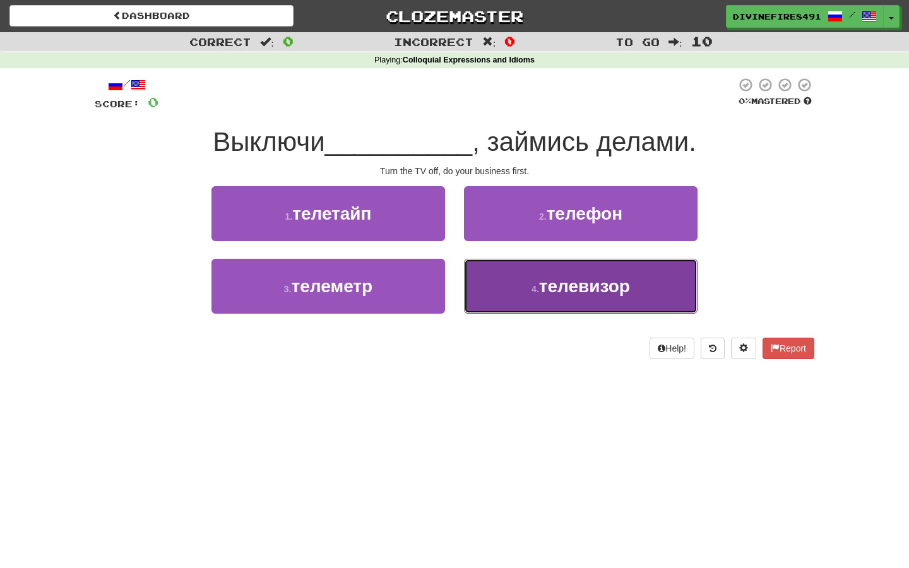
click at [534, 281] on button "4 . телевизор" at bounding box center [580, 286] width 233 height 55
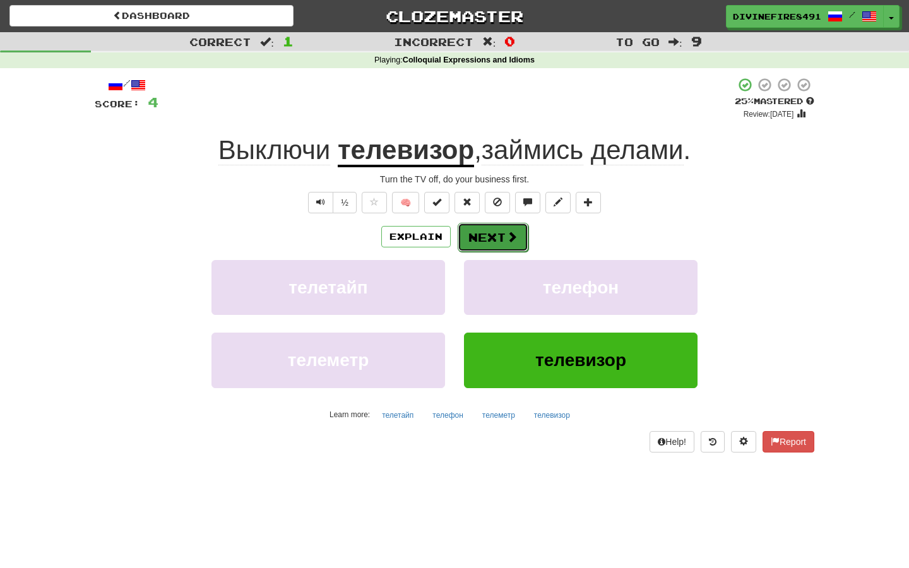
click at [505, 244] on button "Next" at bounding box center [493, 237] width 71 height 29
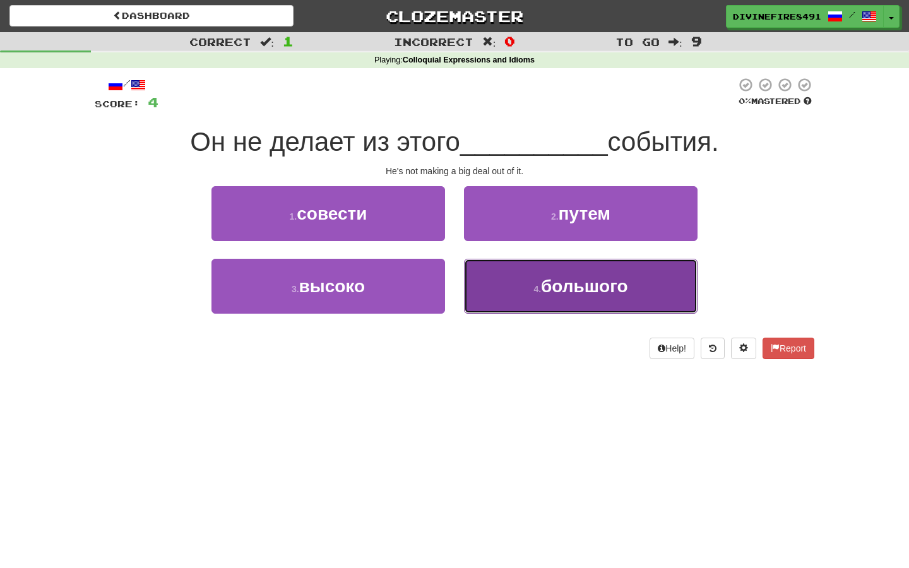
click at [497, 276] on button "4 . большого" at bounding box center [580, 286] width 233 height 55
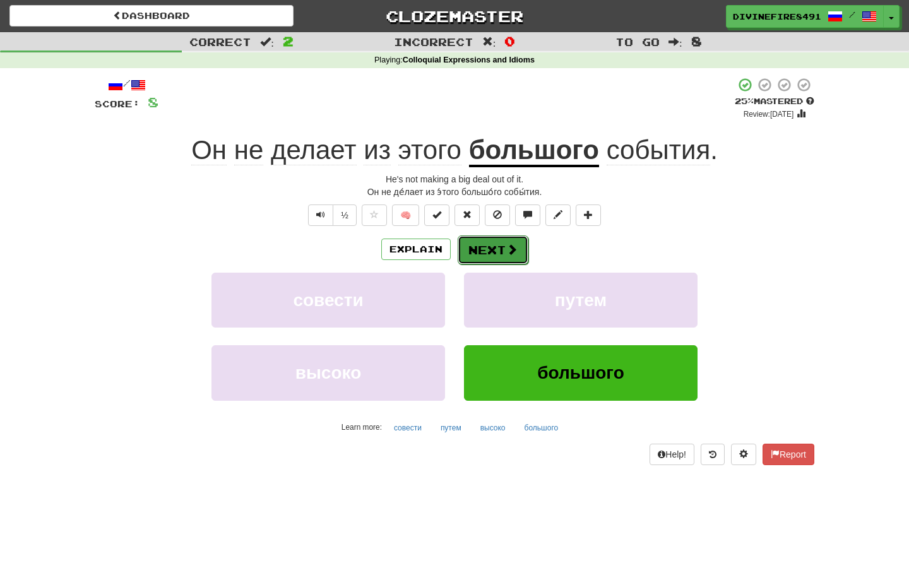
click at [500, 254] on button "Next" at bounding box center [493, 249] width 71 height 29
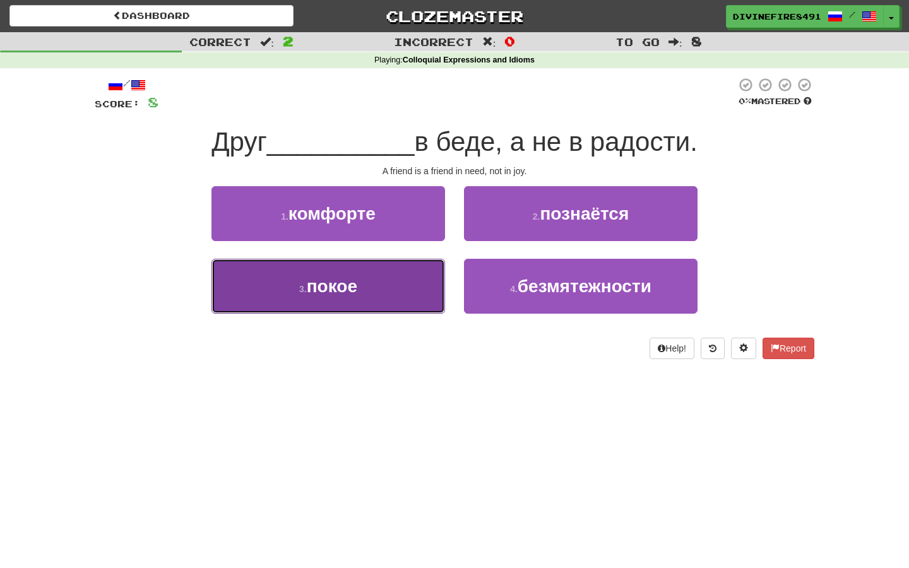
click at [390, 267] on button "3 . покое" at bounding box center [327, 286] width 233 height 55
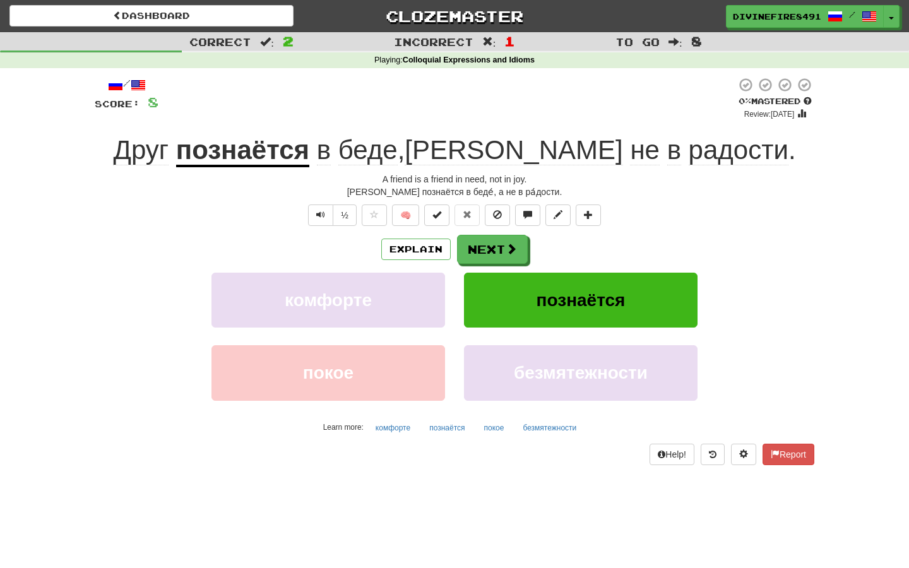
click at [182, 198] on div "[PERSON_NAME] познаётся в беде́, а не в ра́дости." at bounding box center [454, 192] width 719 height 13
